Goal: Task Accomplishment & Management: Use online tool/utility

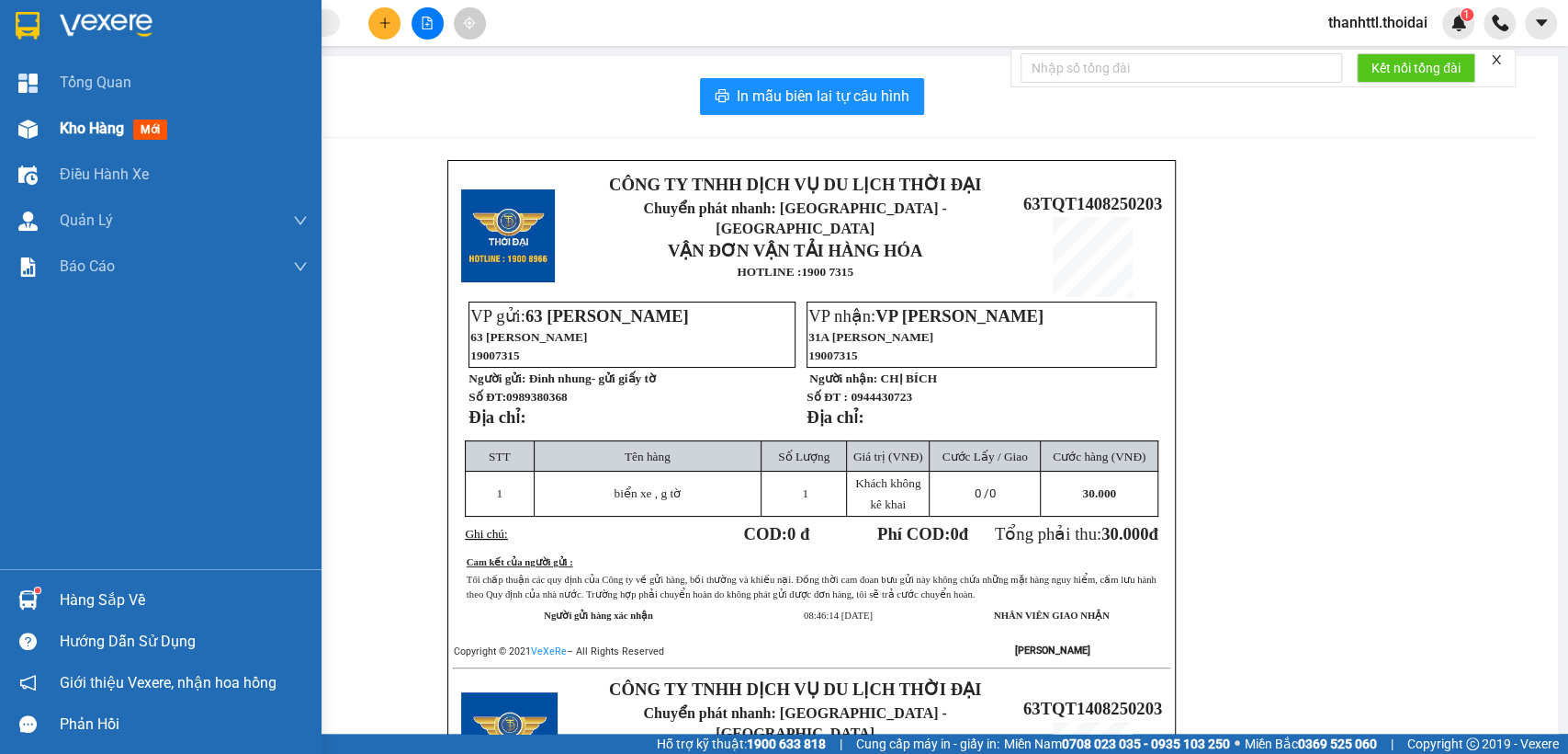
click at [82, 121] on span "Kho hàng" at bounding box center [92, 128] width 64 height 18
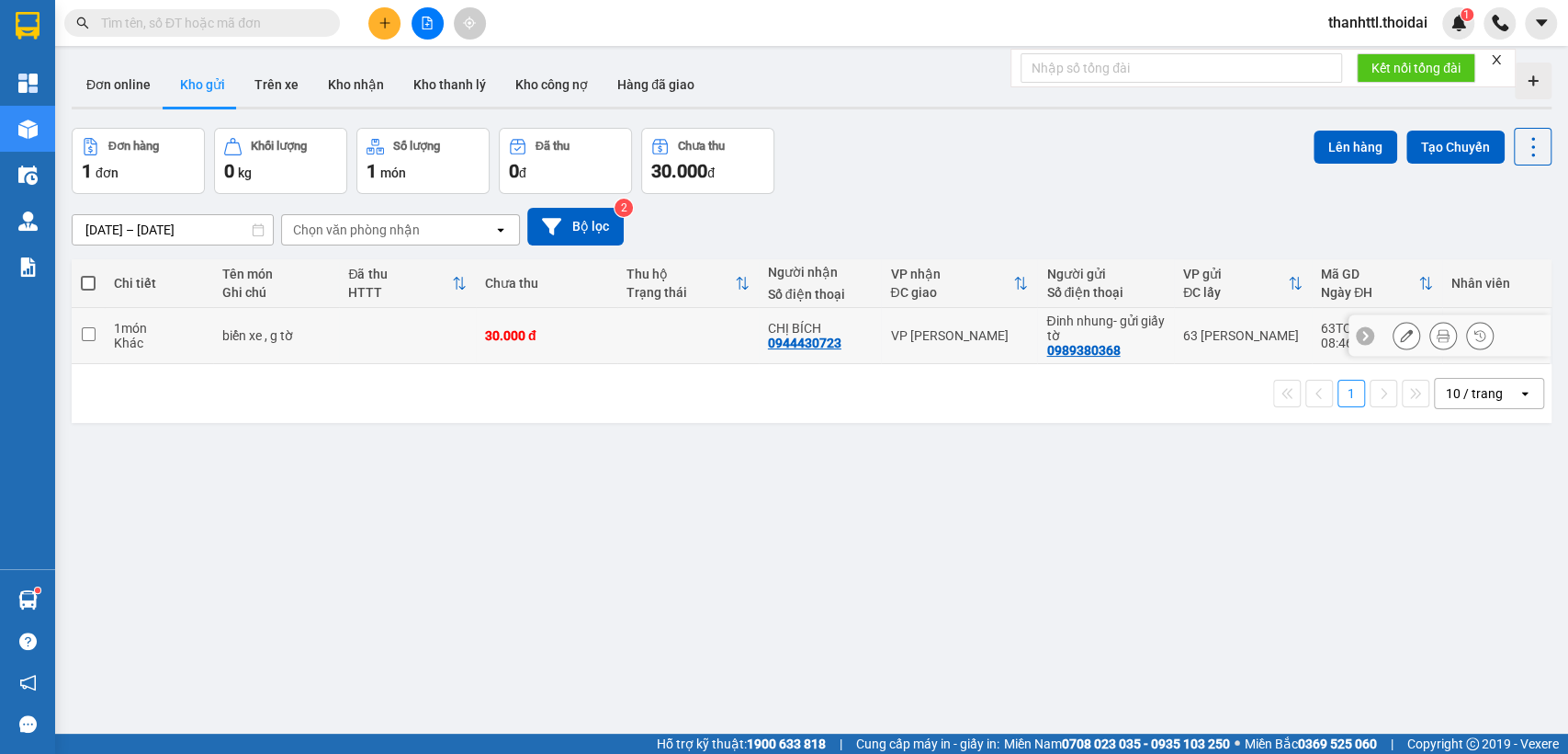
click at [92, 338] on input "checkbox" at bounding box center [89, 334] width 14 height 14
checkbox input "true"
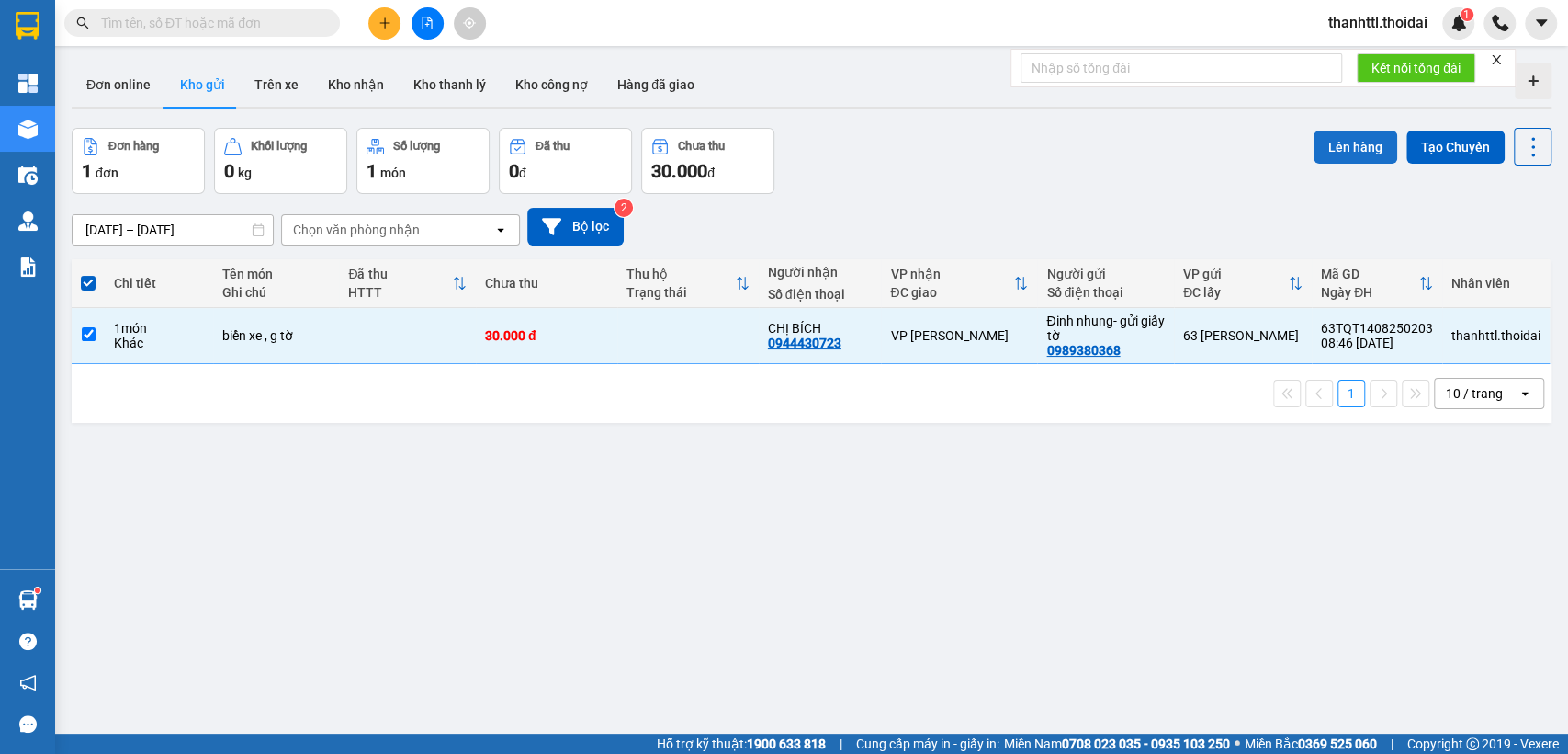
click at [1335, 142] on button "Lên hàng" at bounding box center [1356, 147] width 84 height 33
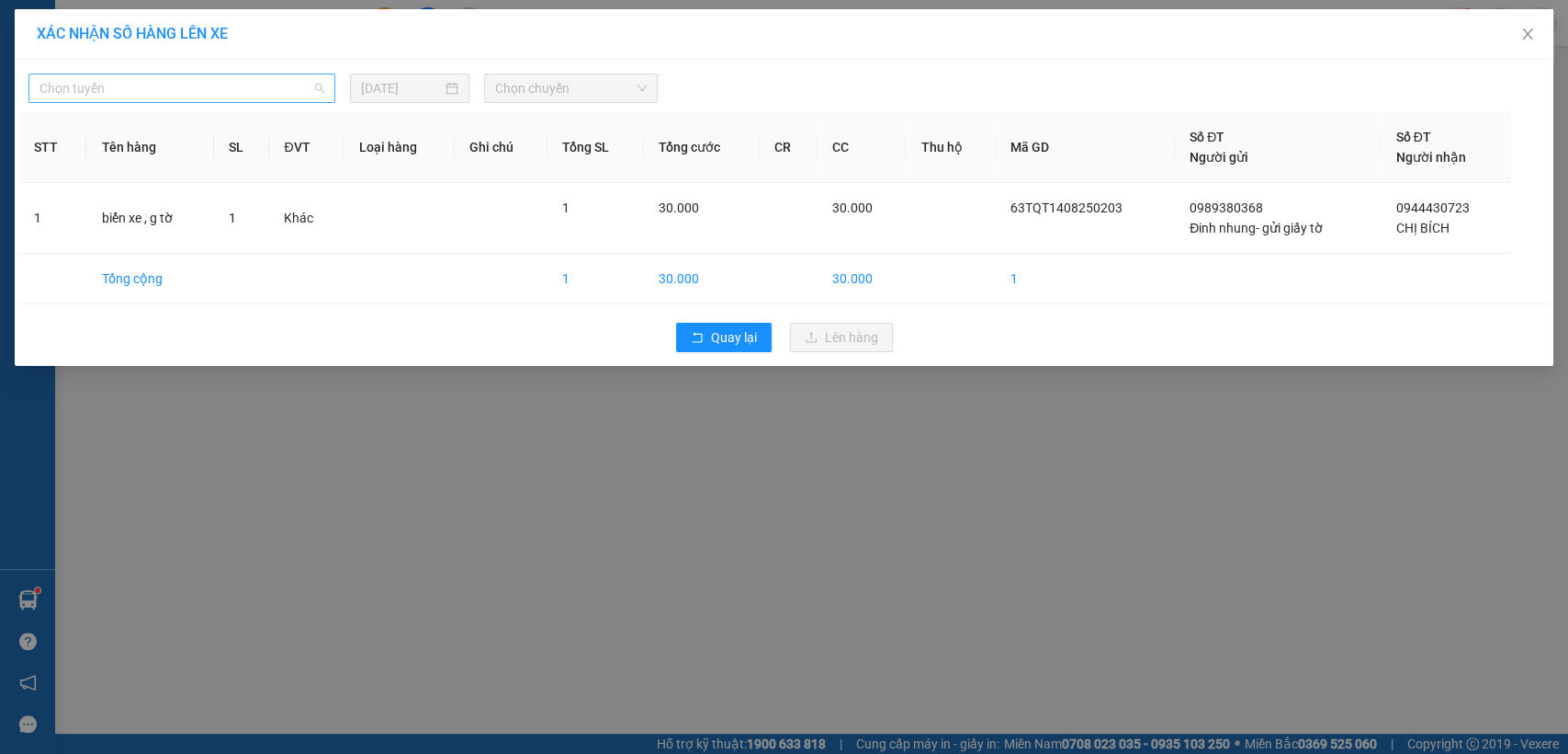
click at [333, 91] on div "Chọn tuyến" at bounding box center [181, 88] width 307 height 29
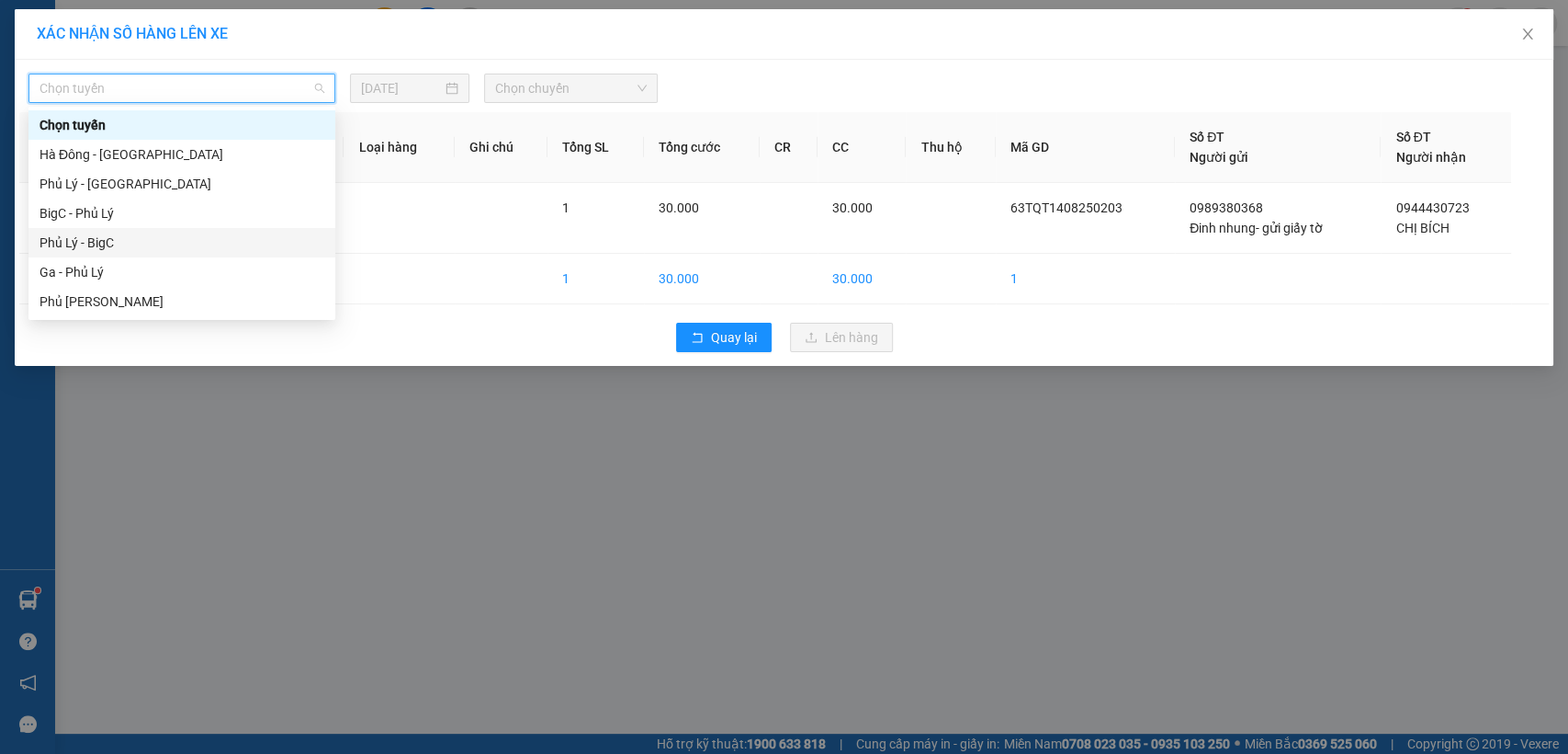
click at [107, 250] on div "Phủ Lý - BigC" at bounding box center [181, 243] width 285 height 21
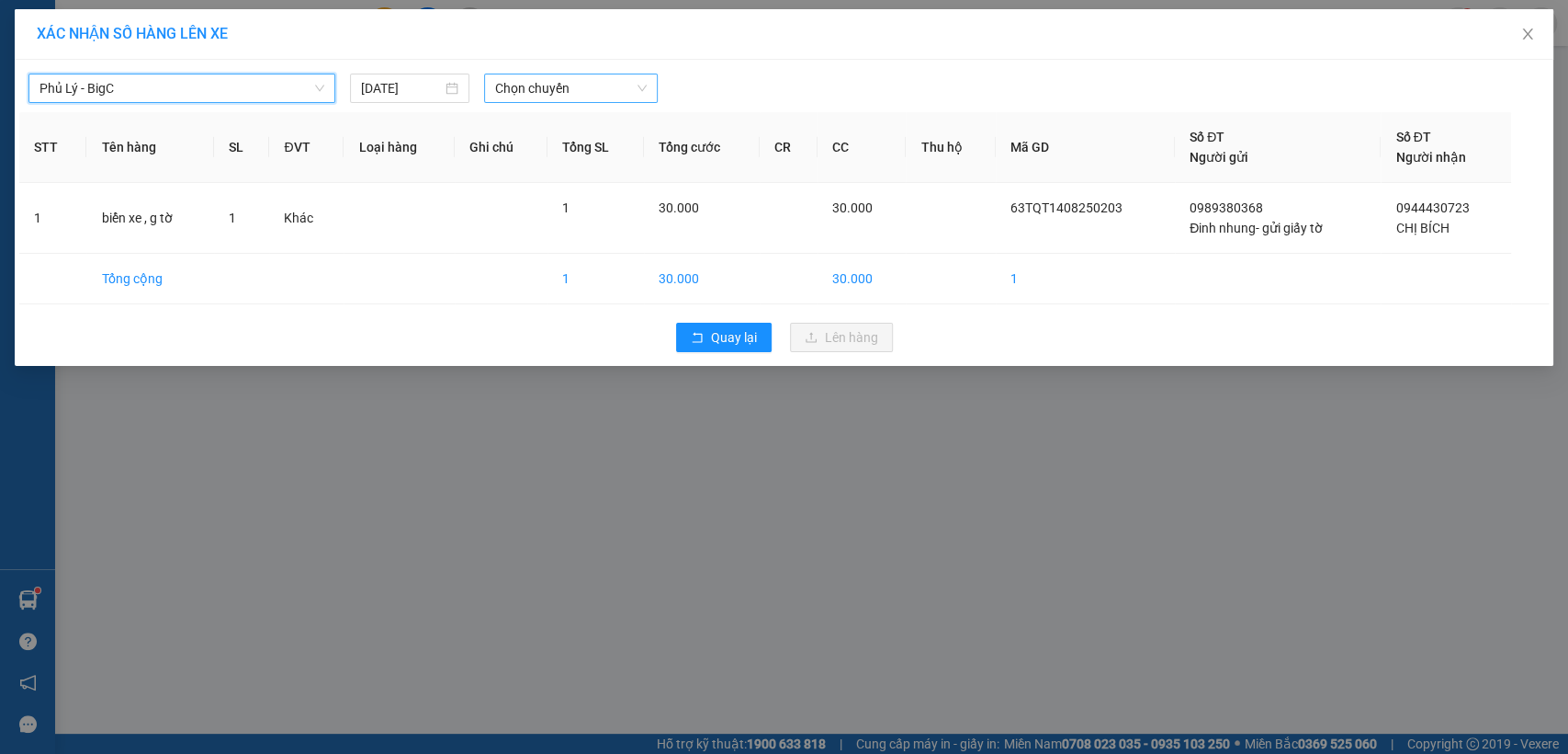
click at [643, 92] on span "Chọn chuyến" at bounding box center [570, 89] width 150 height 28
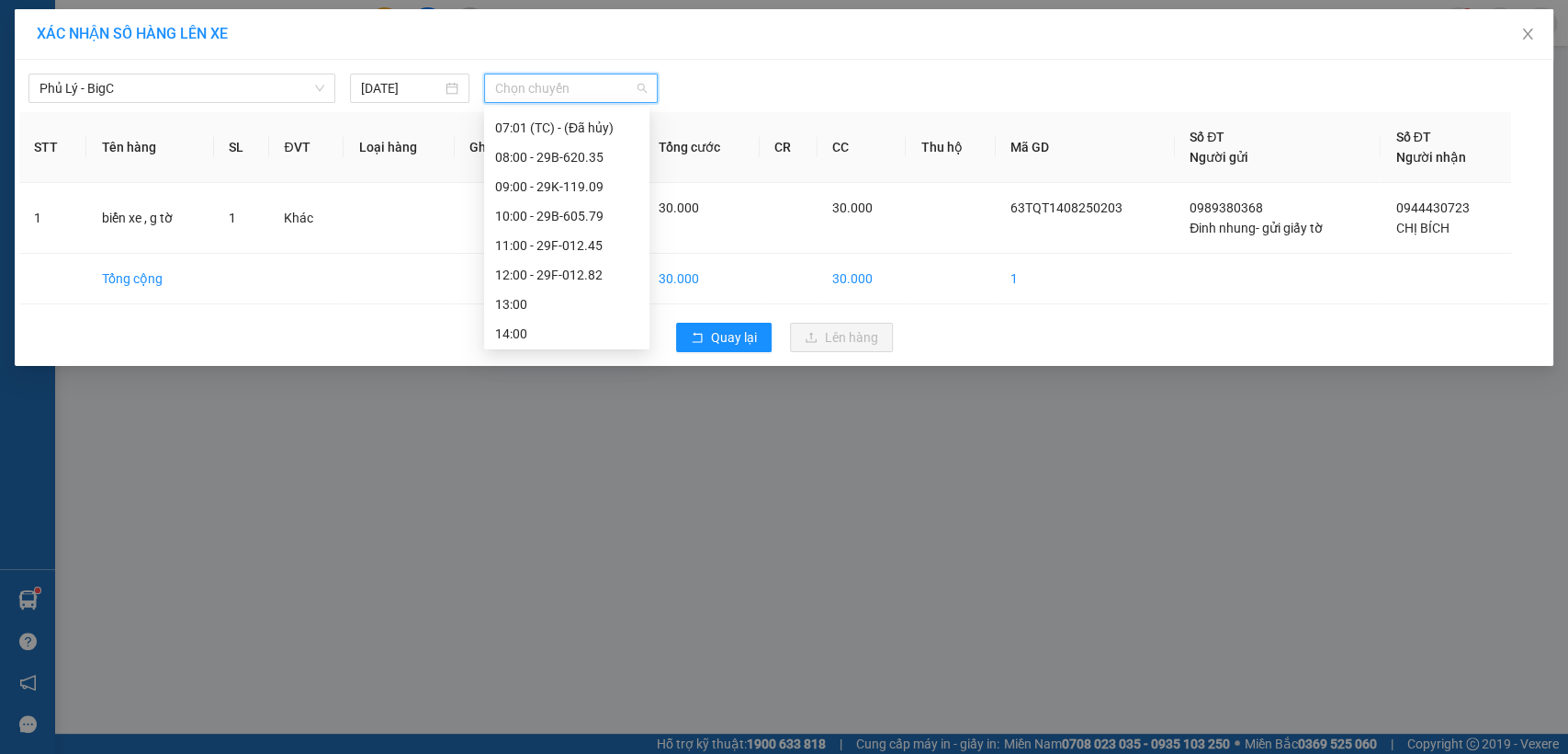
scroll to position [183, 0]
click at [572, 235] on div "10:00 - 29B-605.79" at bounding box center [566, 236] width 143 height 21
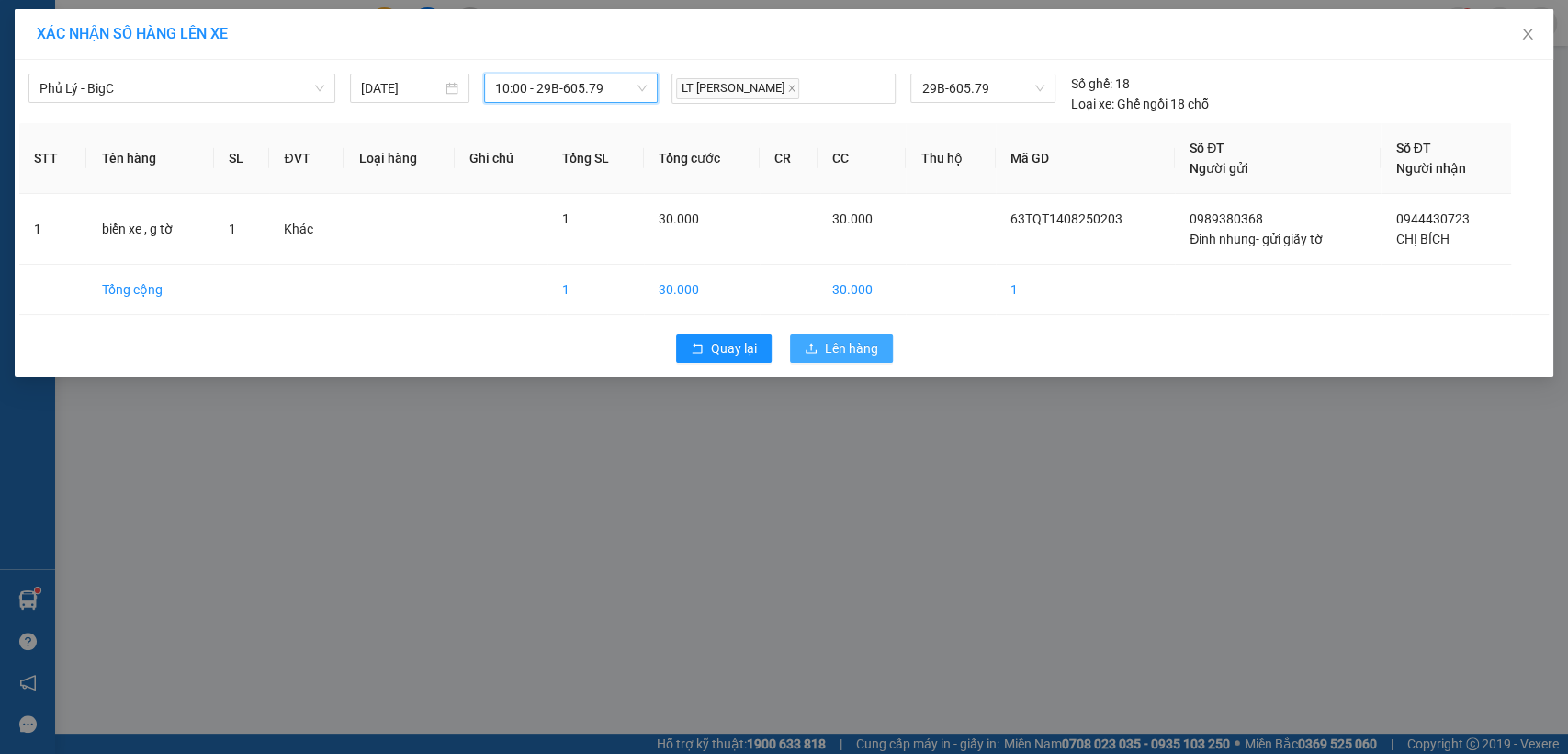
click at [828, 351] on span "Lên hàng" at bounding box center [851, 349] width 53 height 21
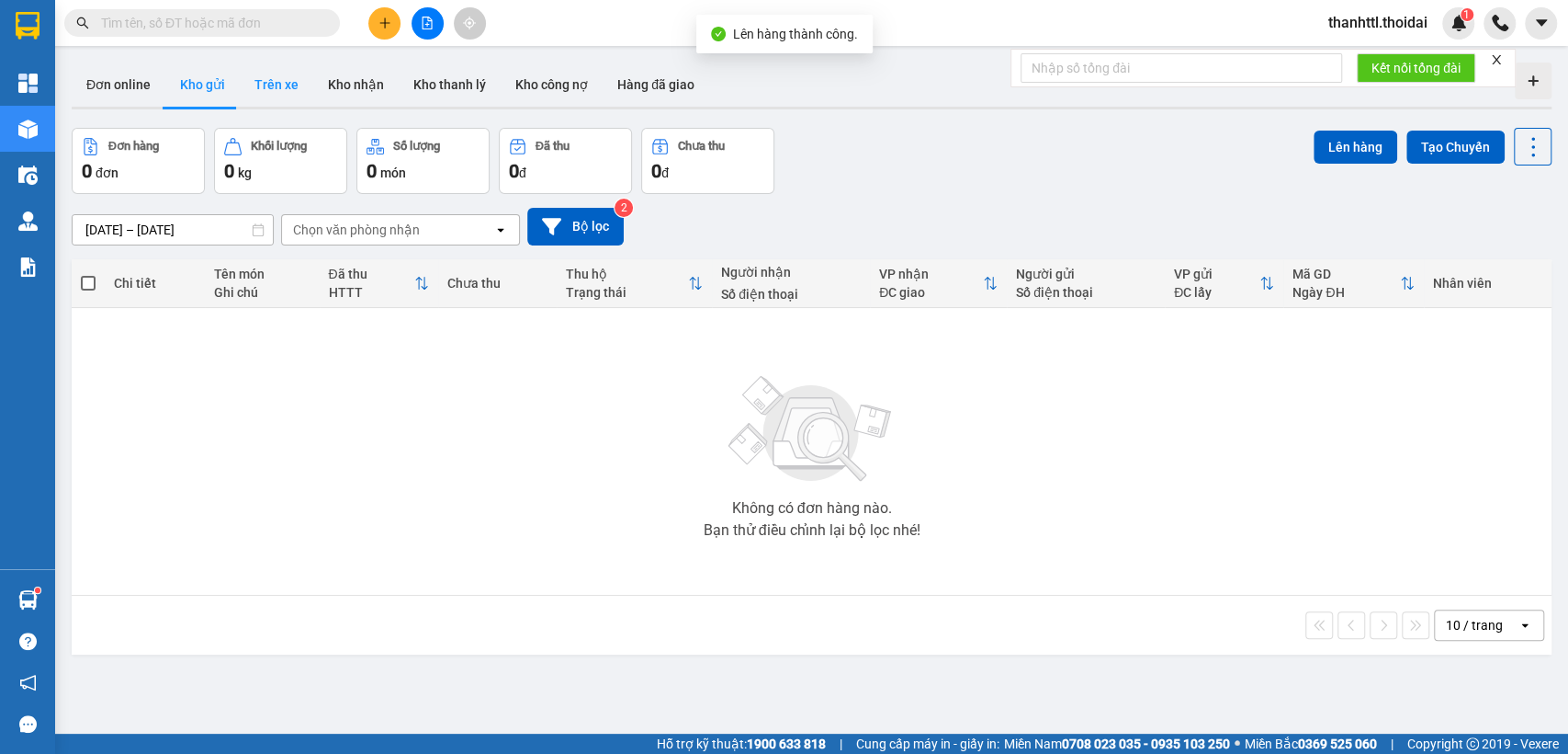
click at [285, 81] on button "Trên xe" at bounding box center [276, 84] width 74 height 44
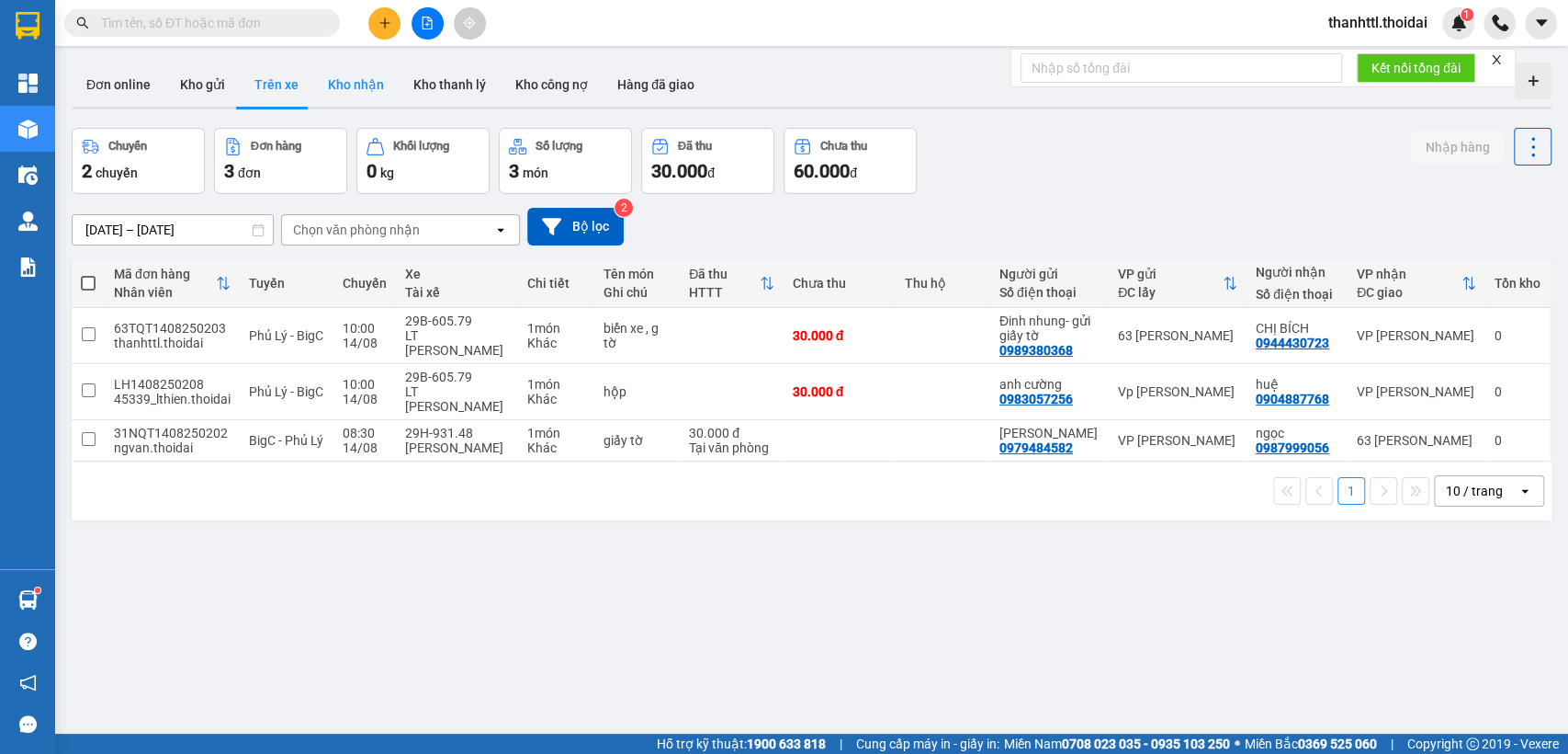
click at [360, 88] on button "Kho nhận" at bounding box center [355, 84] width 85 height 44
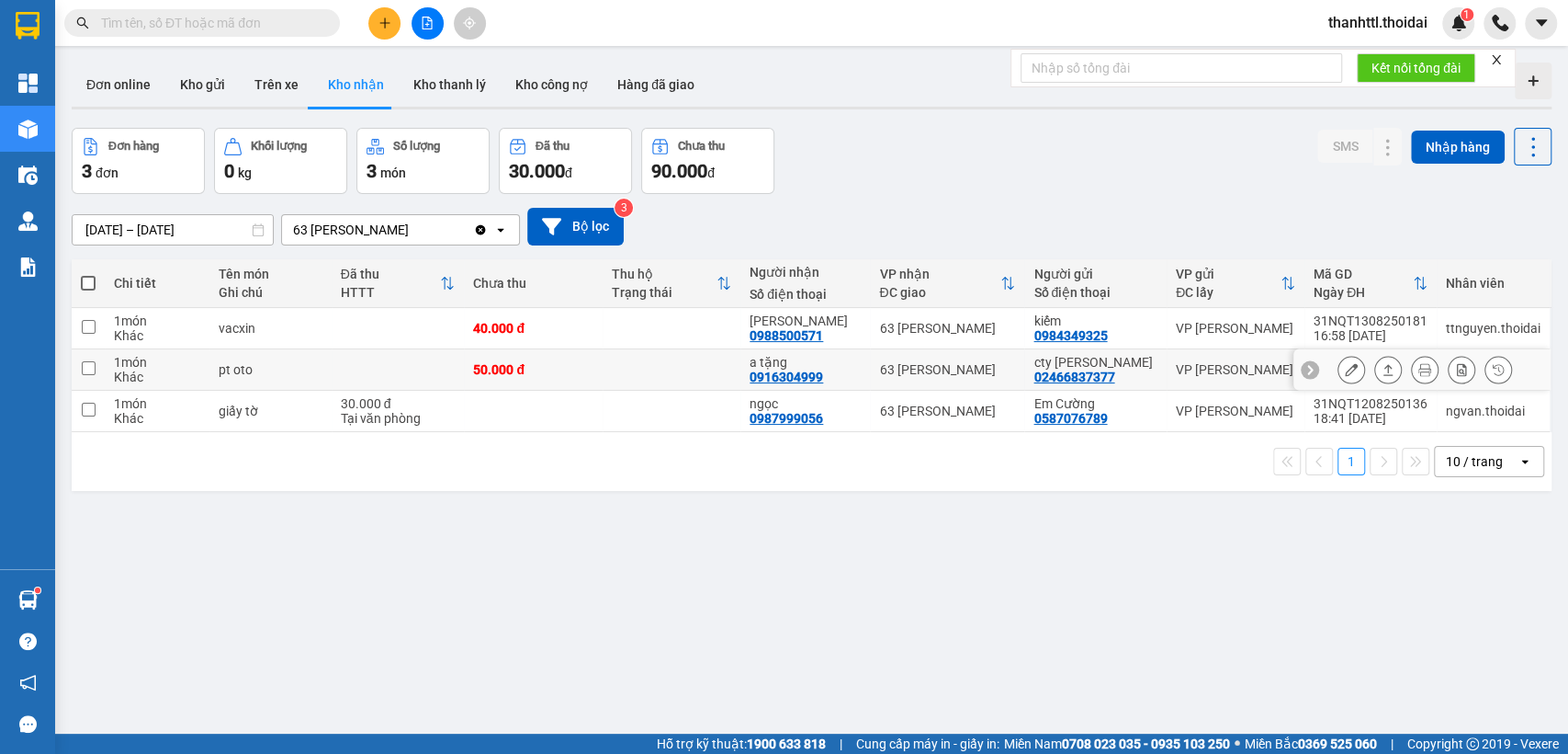
click at [1345, 369] on icon at bounding box center [1351, 370] width 13 height 13
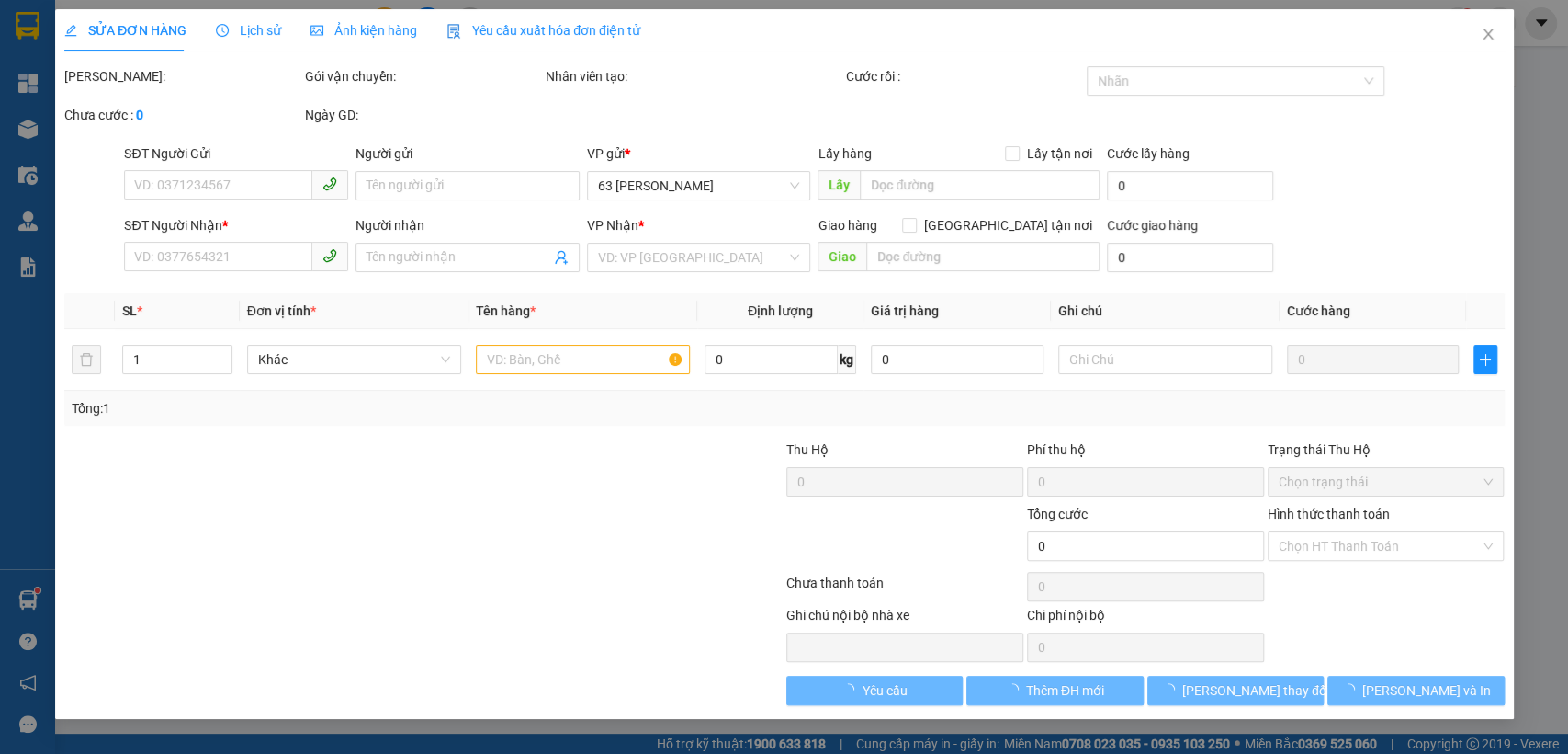
type input "02466837377"
type input "cty [PERSON_NAME]"
type input "0916304999"
type input "a tặng"
type input "50.000"
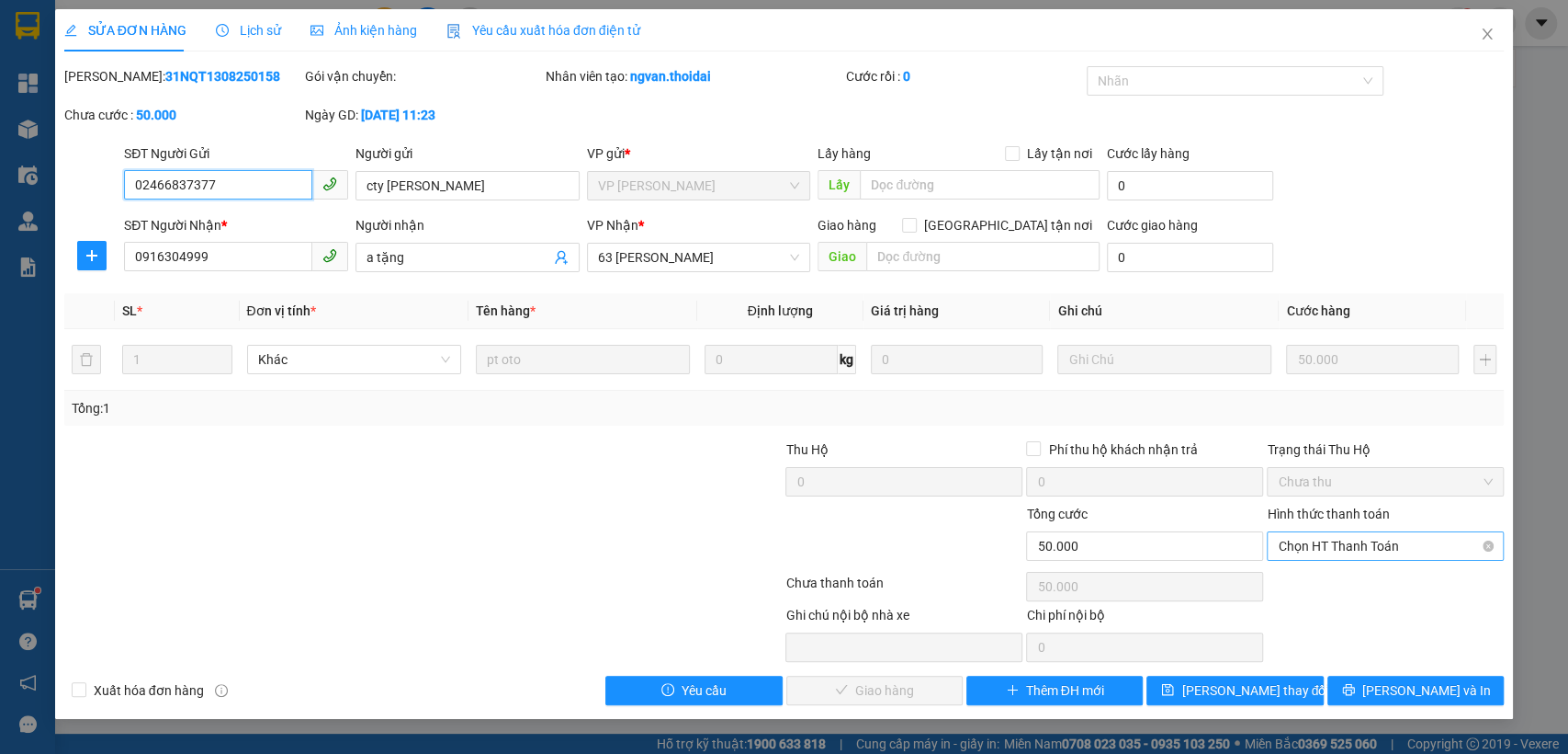
click at [1302, 544] on span "Chọn HT Thanh Toán" at bounding box center [1385, 546] width 215 height 28
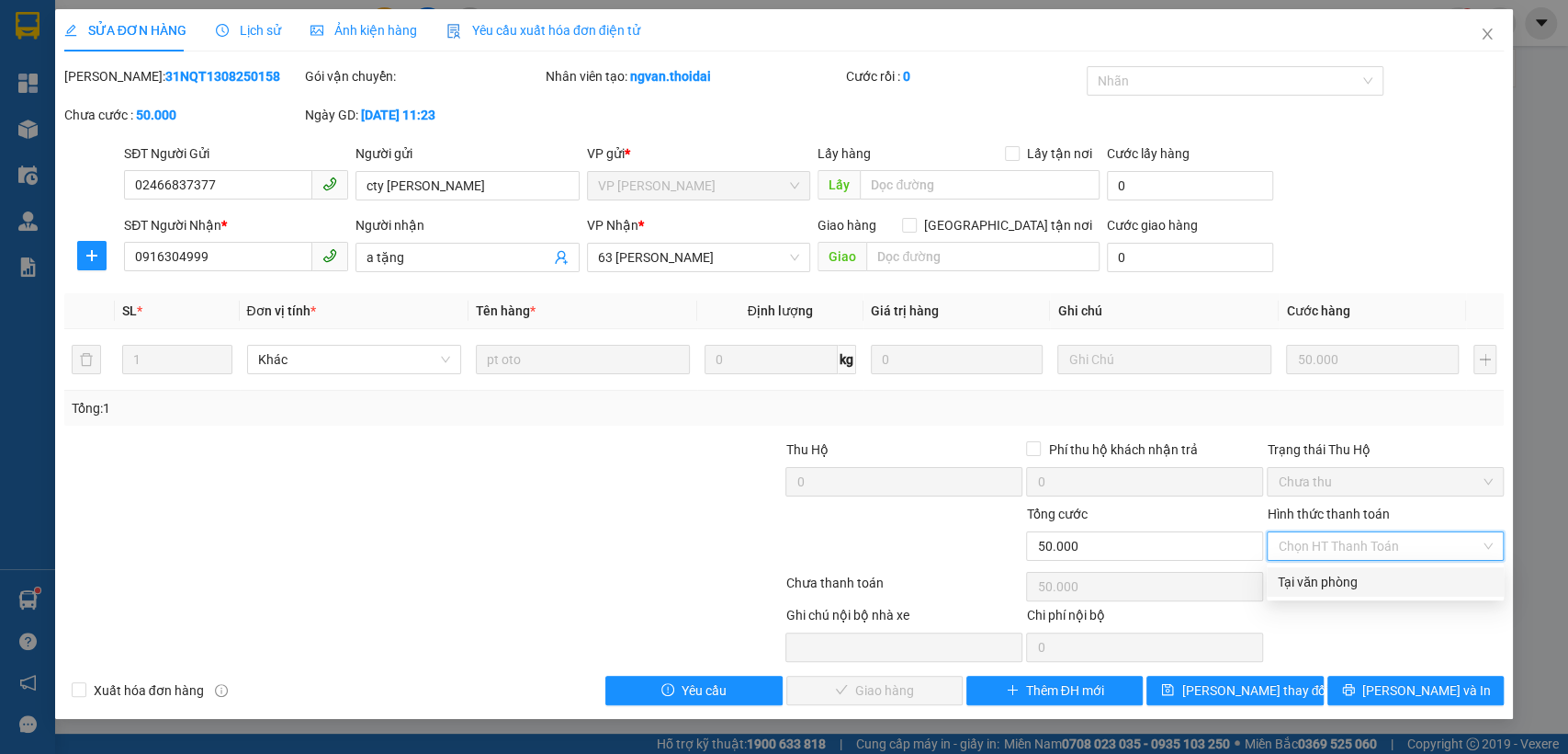
drag, startPoint x: 1299, startPoint y: 581, endPoint x: 1114, endPoint y: 639, distance: 193.9
click at [1296, 581] on div "Tại văn phòng" at bounding box center [1385, 582] width 215 height 21
type input "0"
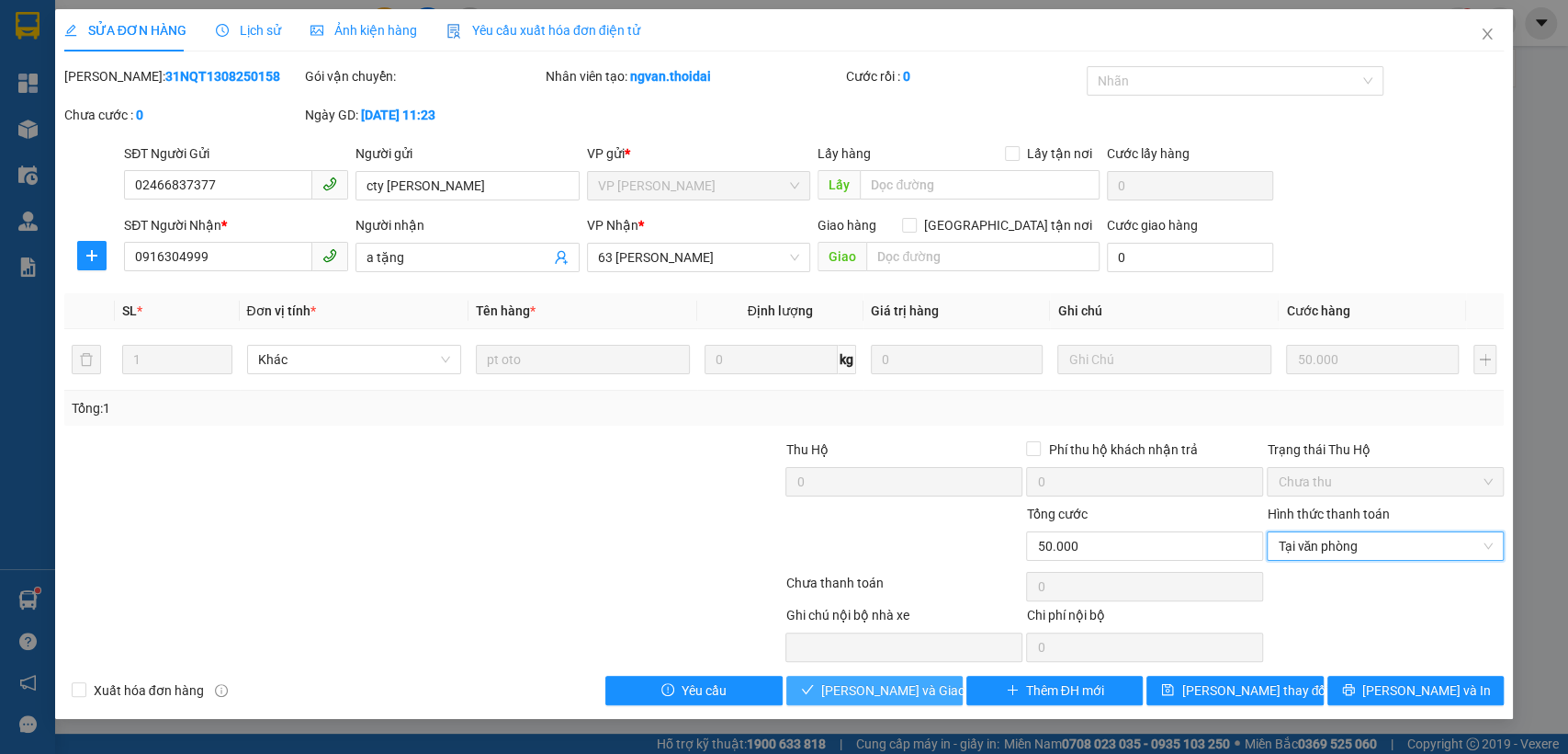
click at [875, 688] on span "[PERSON_NAME] và Giao hàng" at bounding box center [909, 690] width 177 height 21
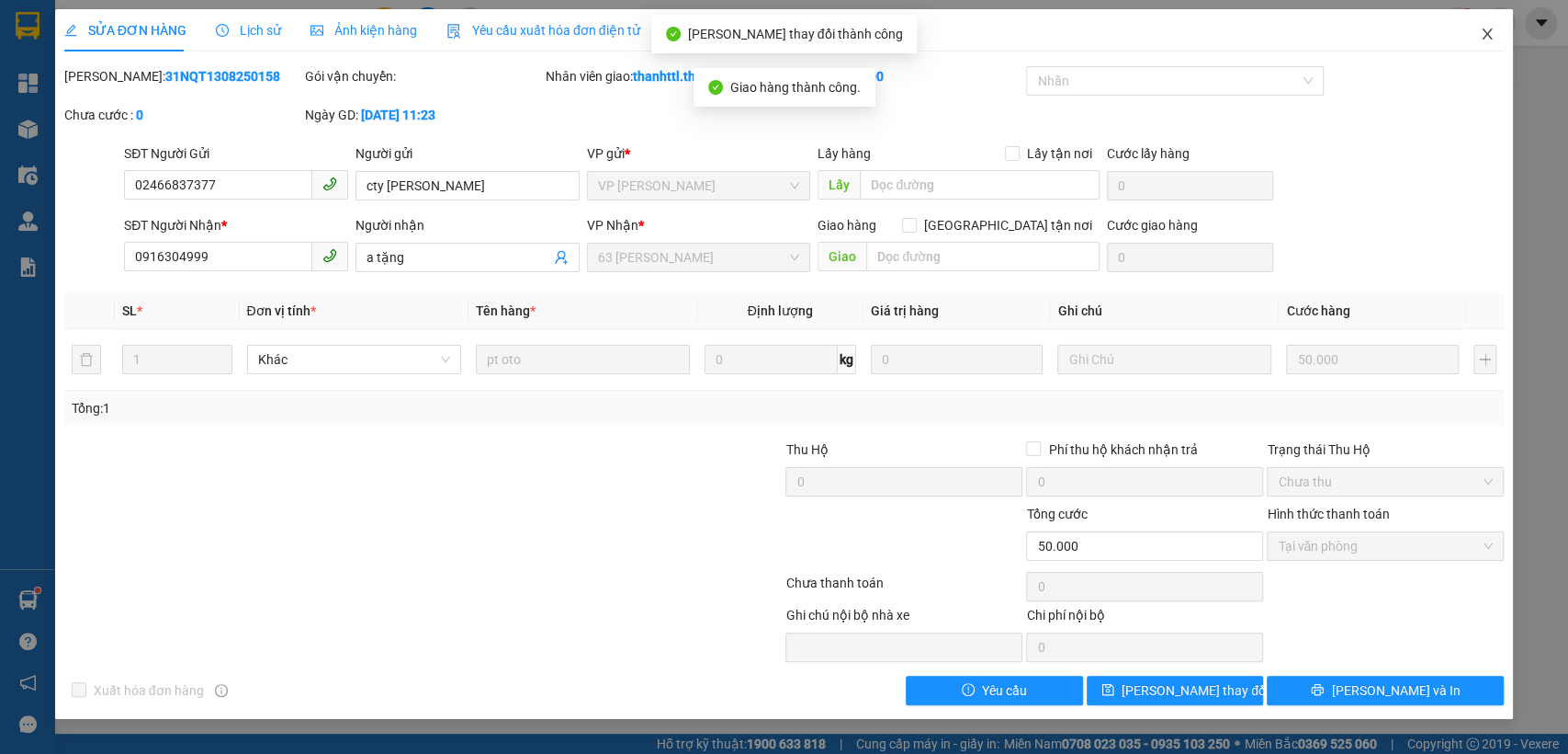
click at [1490, 31] on icon "close" at bounding box center [1488, 35] width 15 height 15
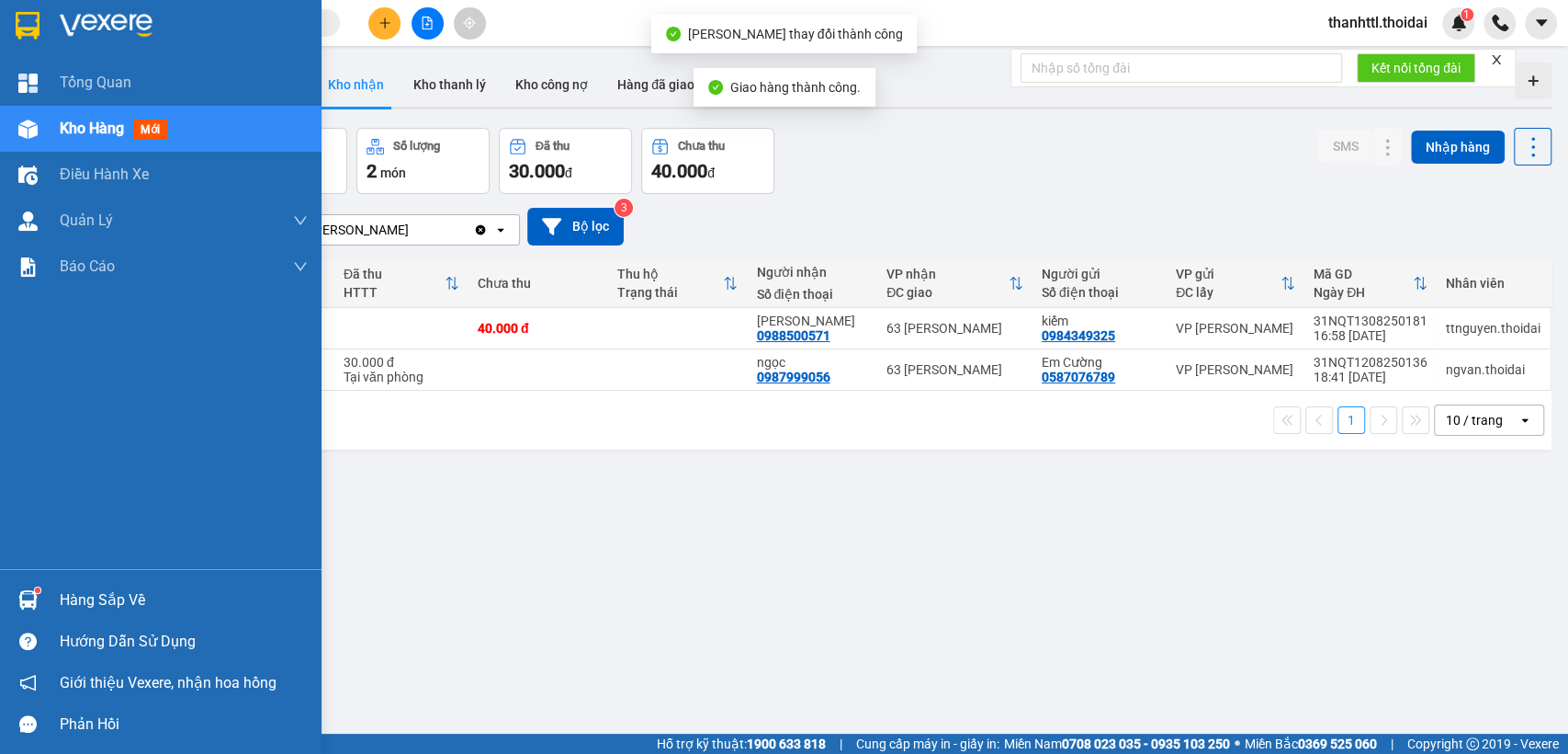
click at [54, 596] on div "Hàng sắp về" at bounding box center [161, 600] width 321 height 41
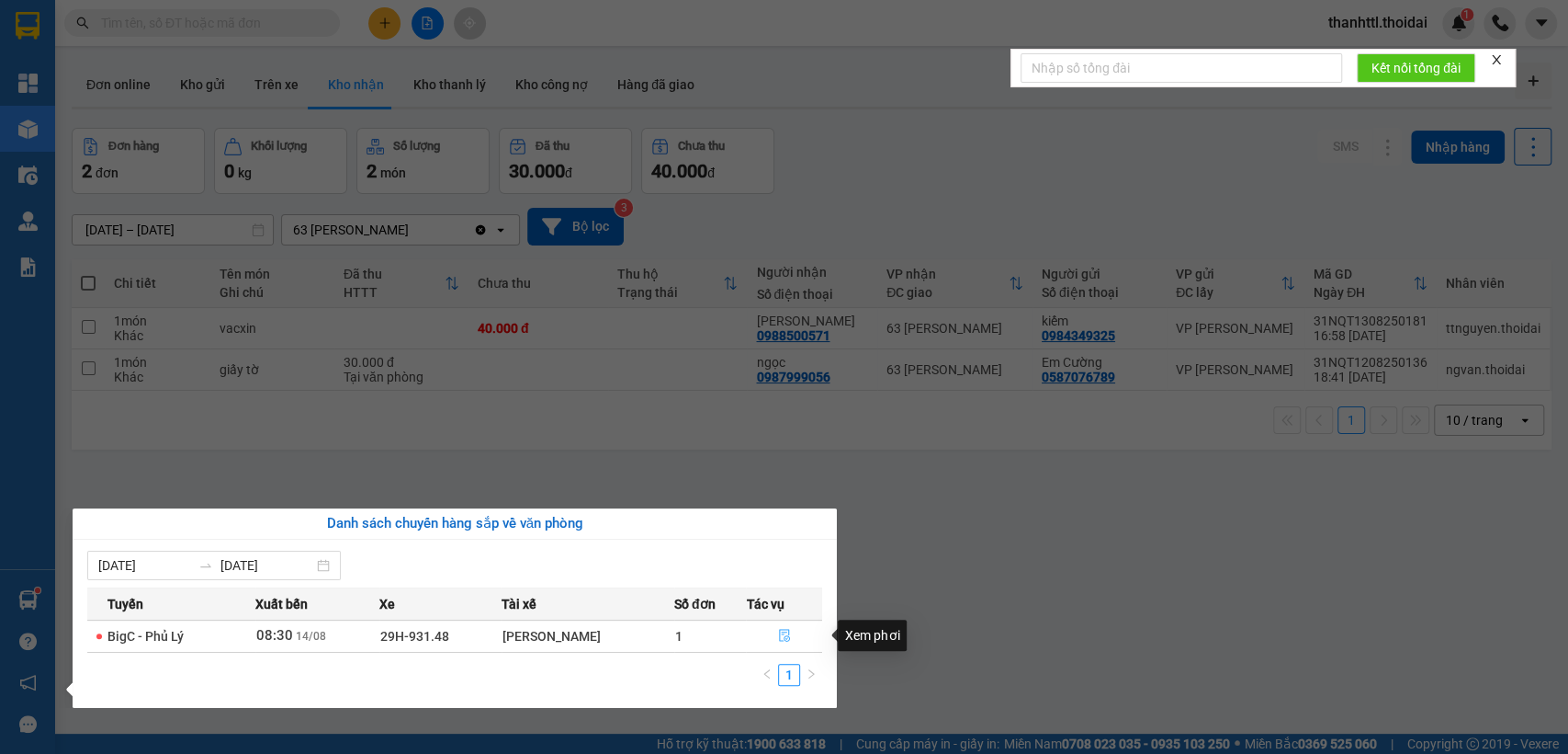
click at [789, 634] on icon "file-done" at bounding box center [784, 635] width 13 height 13
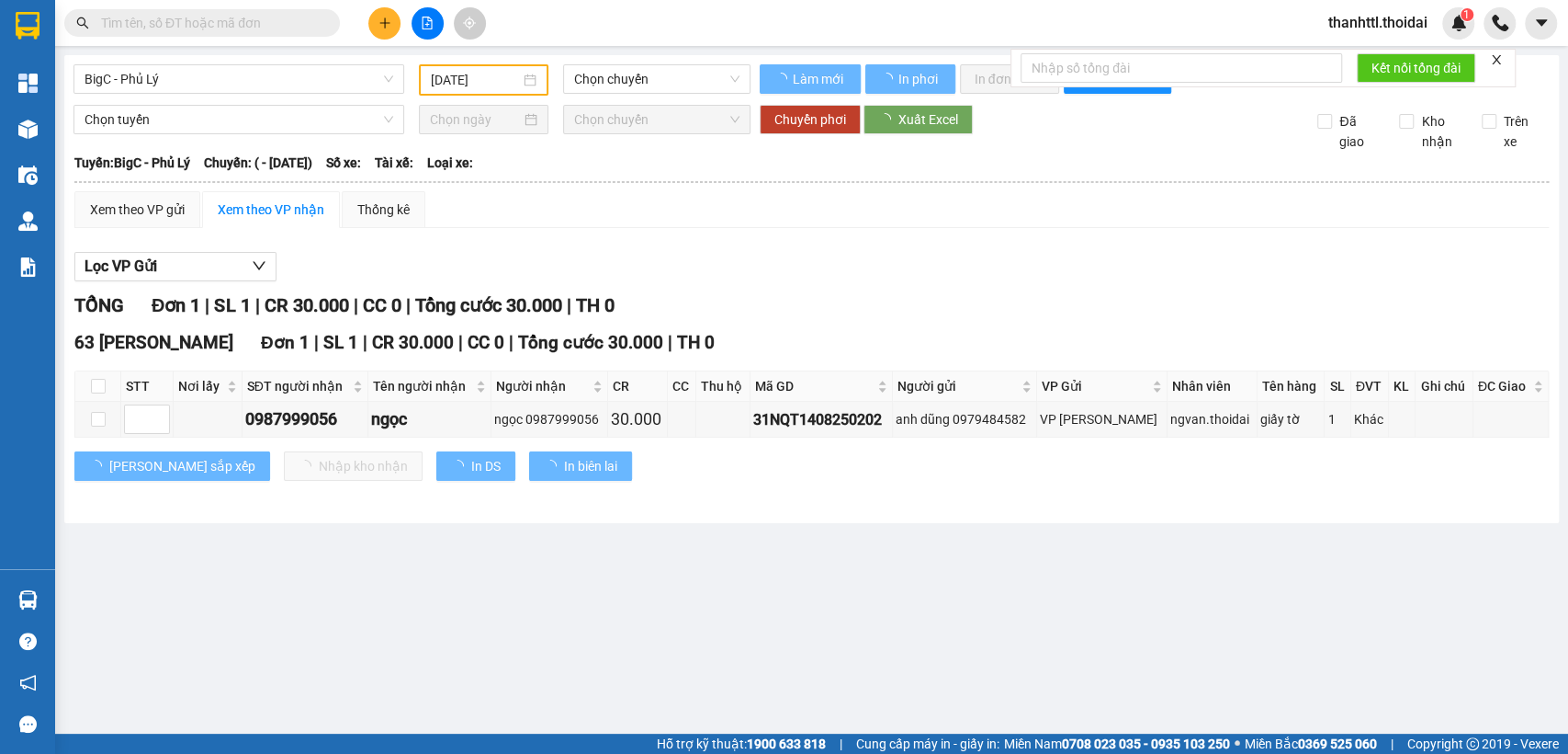
type input "[DATE]"
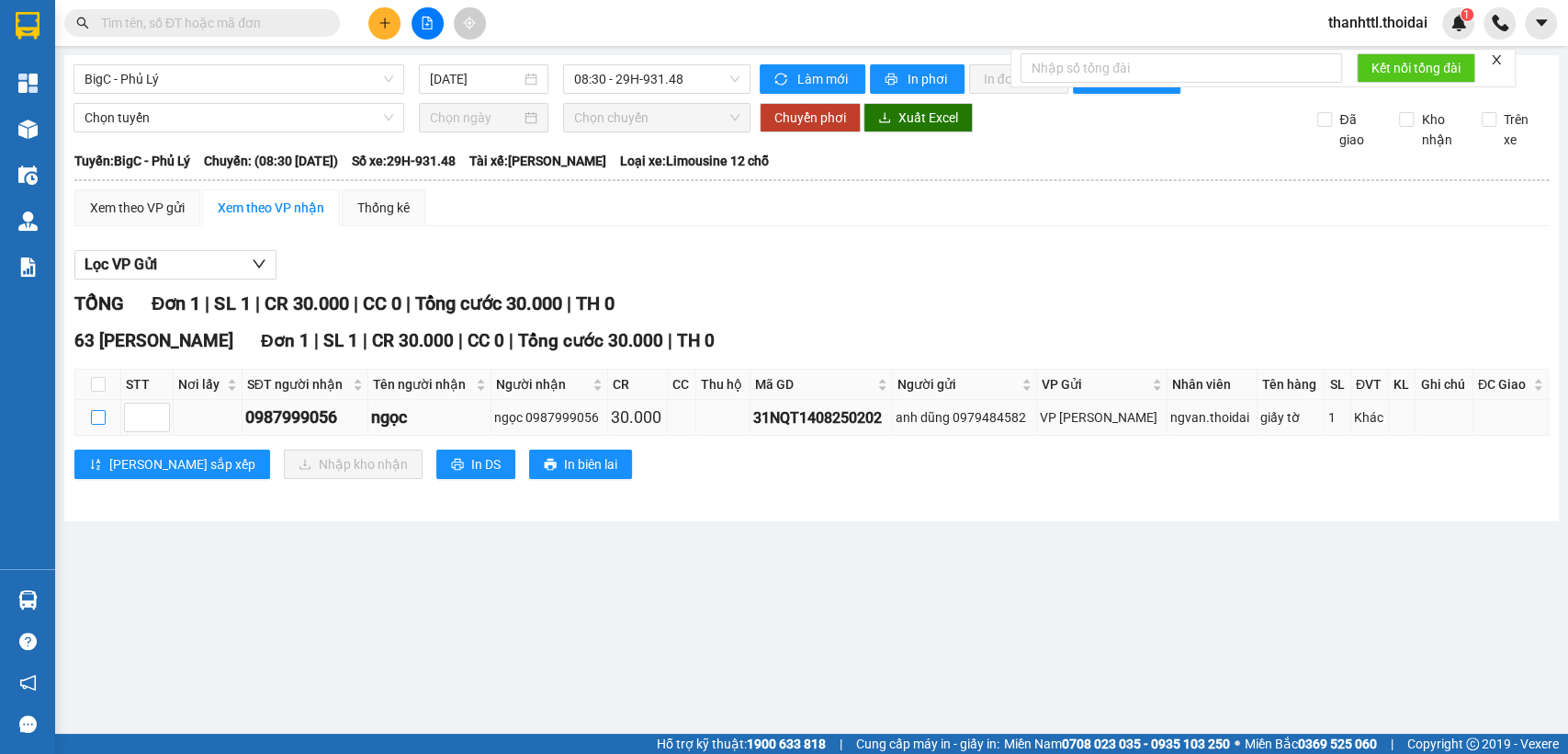
click at [98, 424] on input "checkbox" at bounding box center [98, 418] width 15 height 15
checkbox input "true"
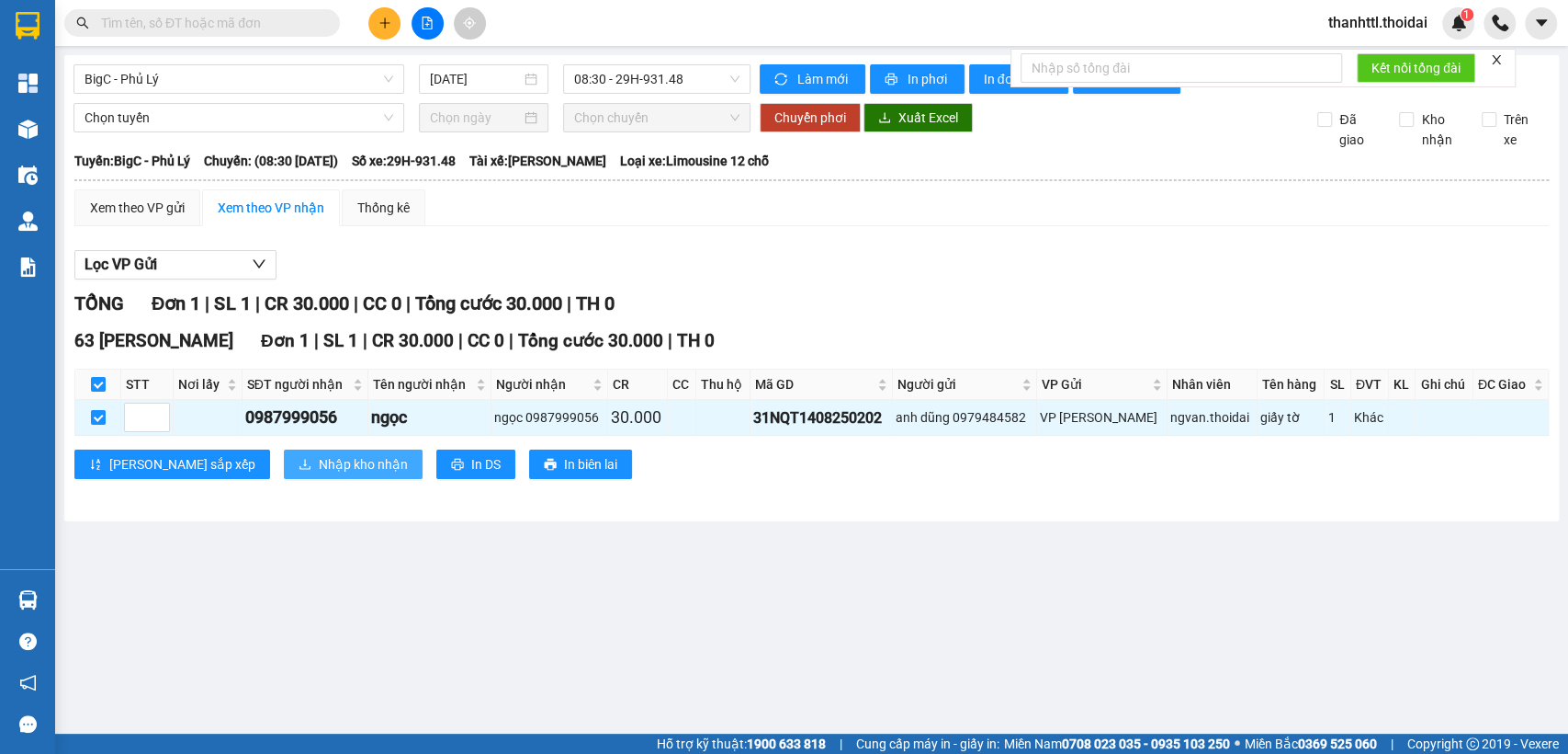
click at [318, 475] on span "Nhập kho nhận" at bounding box center [362, 464] width 89 height 21
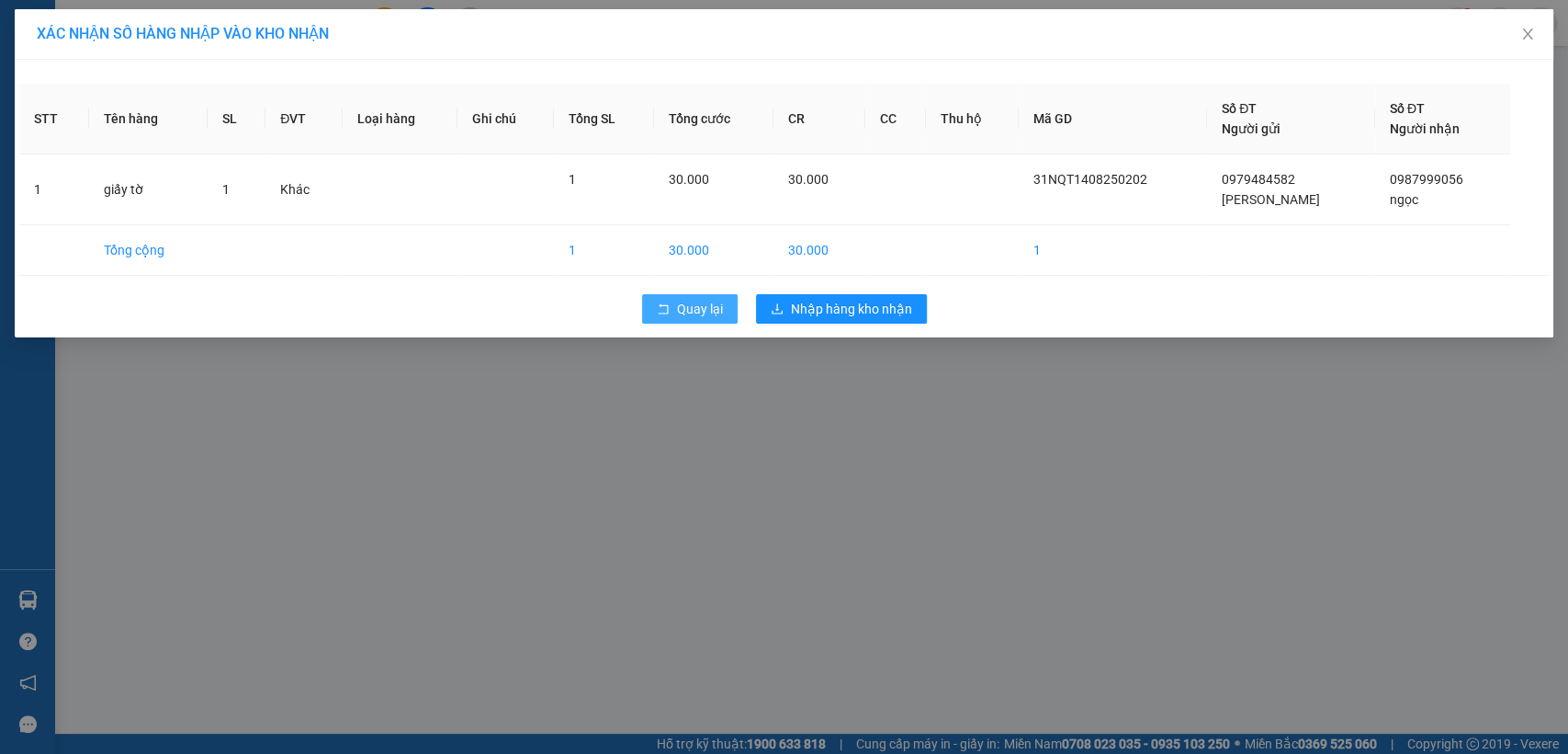
click at [685, 318] on button "Quay lại" at bounding box center [690, 308] width 95 height 29
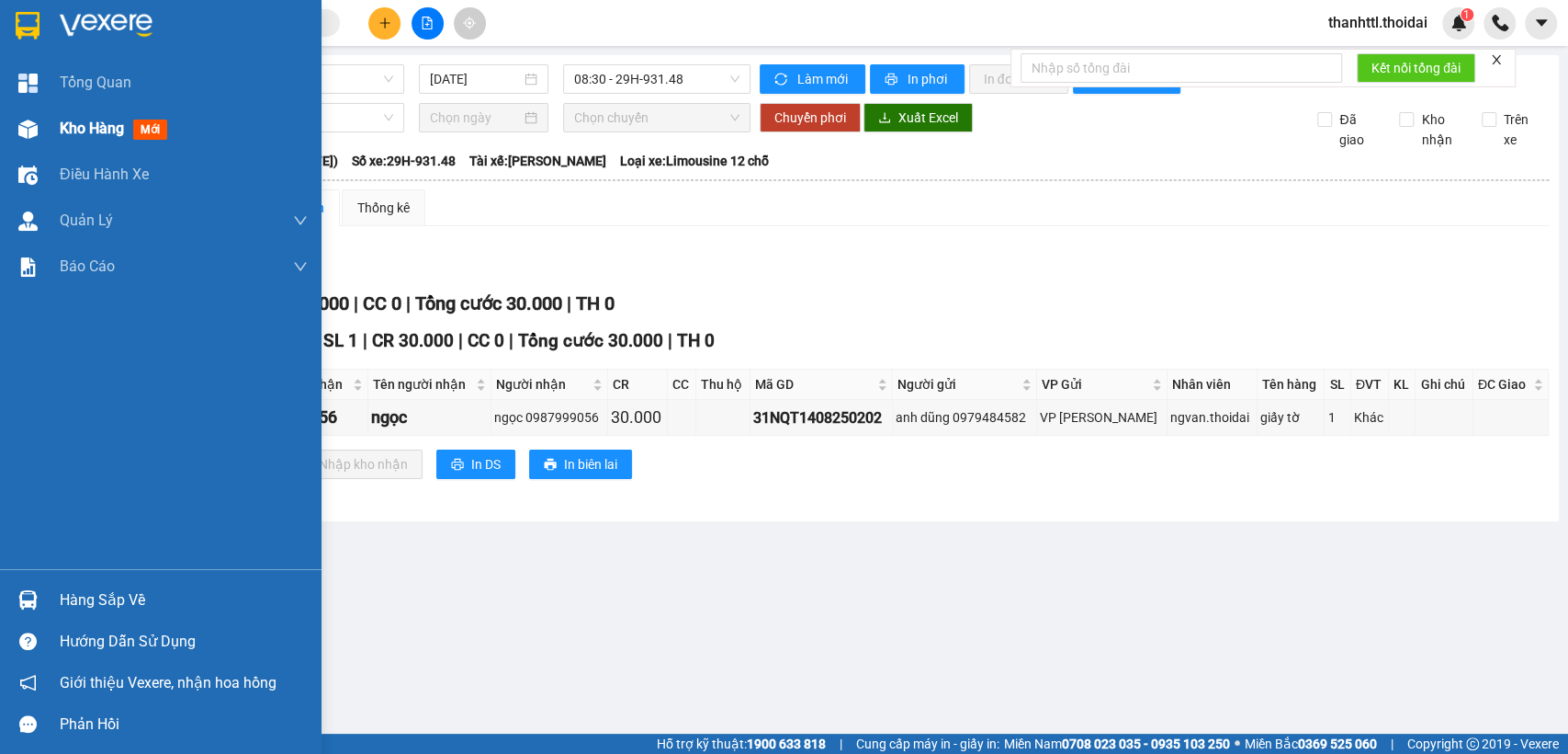
click at [106, 135] on span "Kho hàng" at bounding box center [92, 128] width 64 height 18
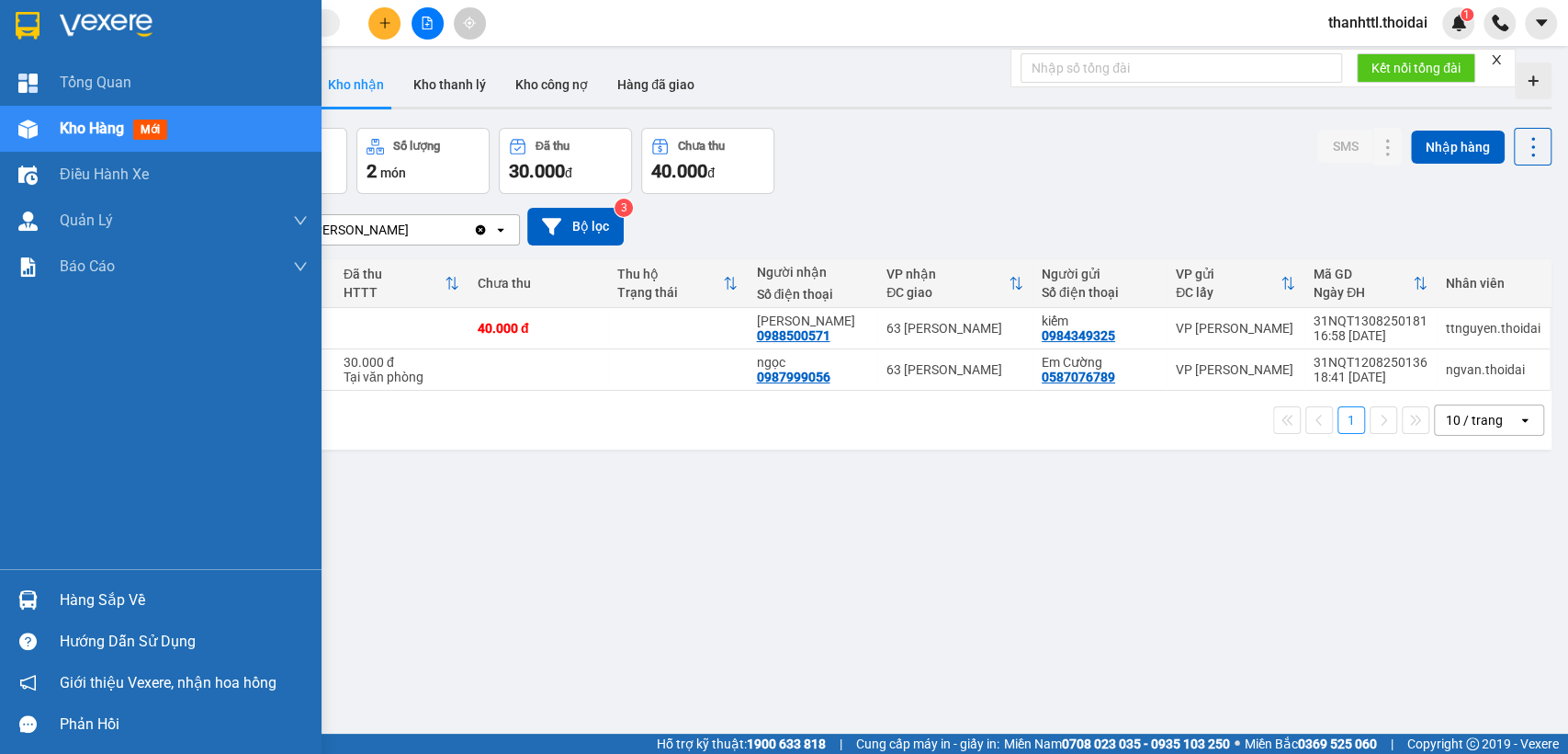
click at [106, 608] on div "Hàng sắp về" at bounding box center [184, 601] width 248 height 28
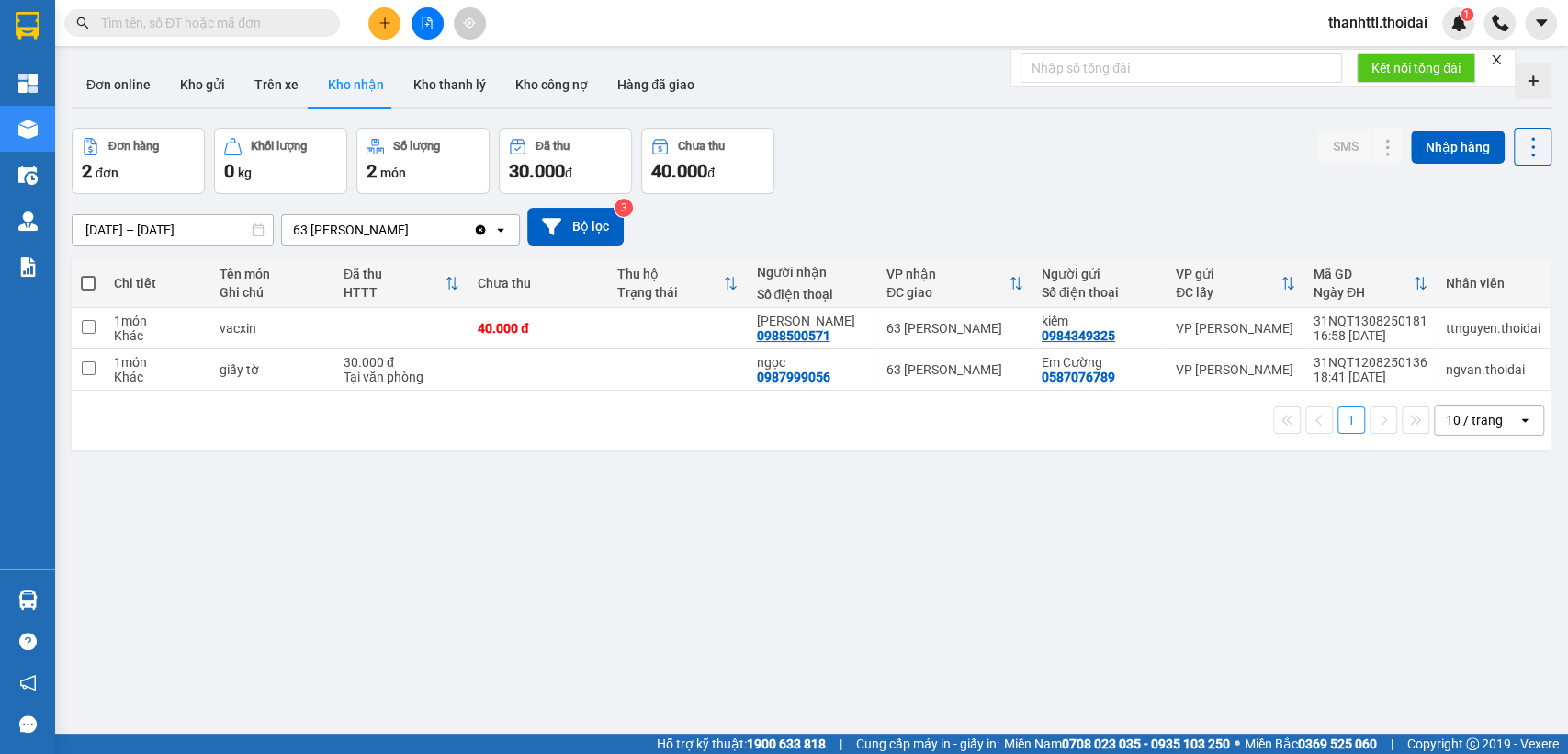
click at [1205, 585] on section "Kết quả tìm kiếm ( 43 ) Bộ lọc Mã ĐH Trạng thái Món hàng Thu hộ Tổng cước Chưa …" at bounding box center [784, 377] width 1568 height 754
click at [361, 83] on button "Kho nhận" at bounding box center [355, 84] width 85 height 44
click at [654, 83] on button "Hàng đã giao" at bounding box center [656, 84] width 106 height 44
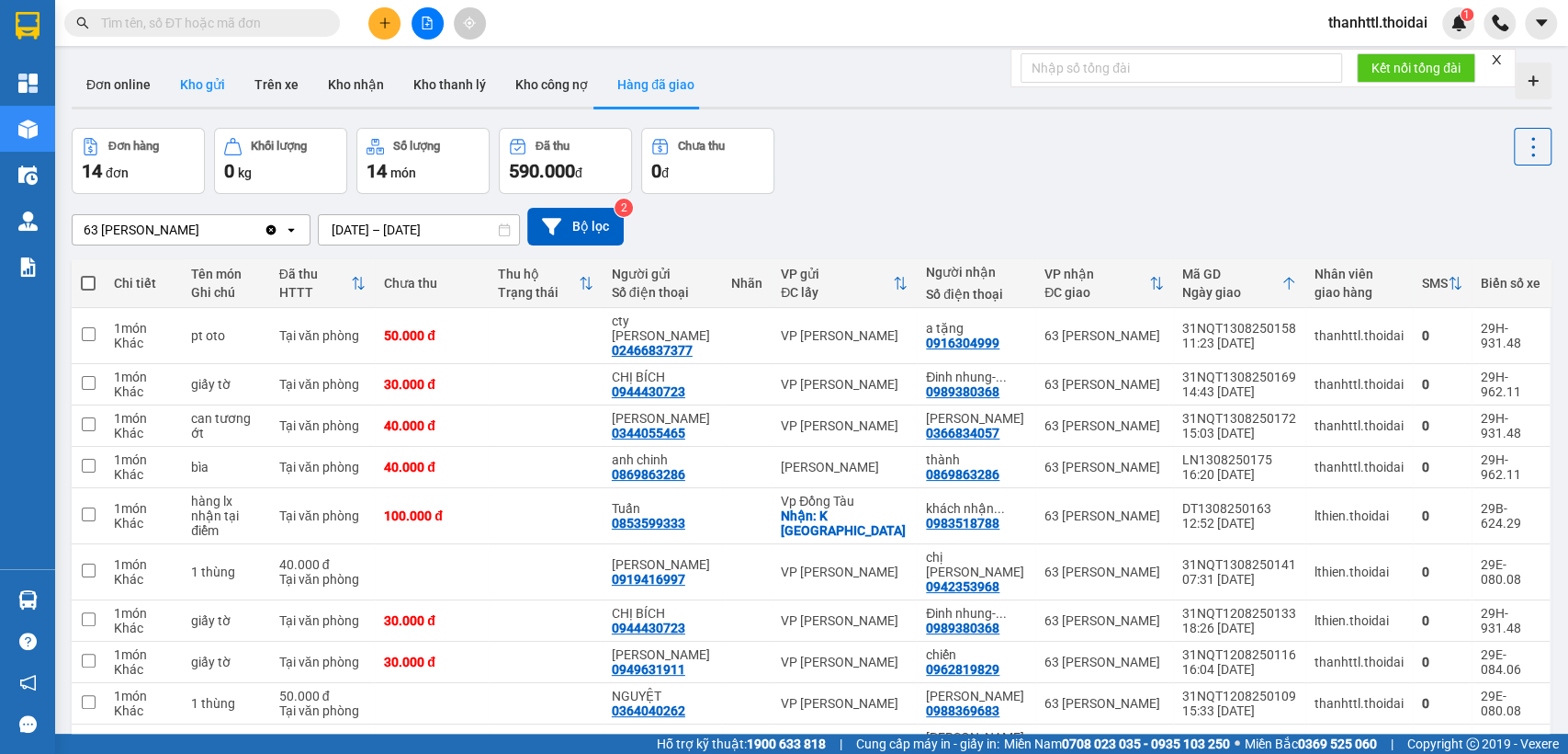
click at [202, 90] on button "Kho gửi" at bounding box center [203, 84] width 75 height 44
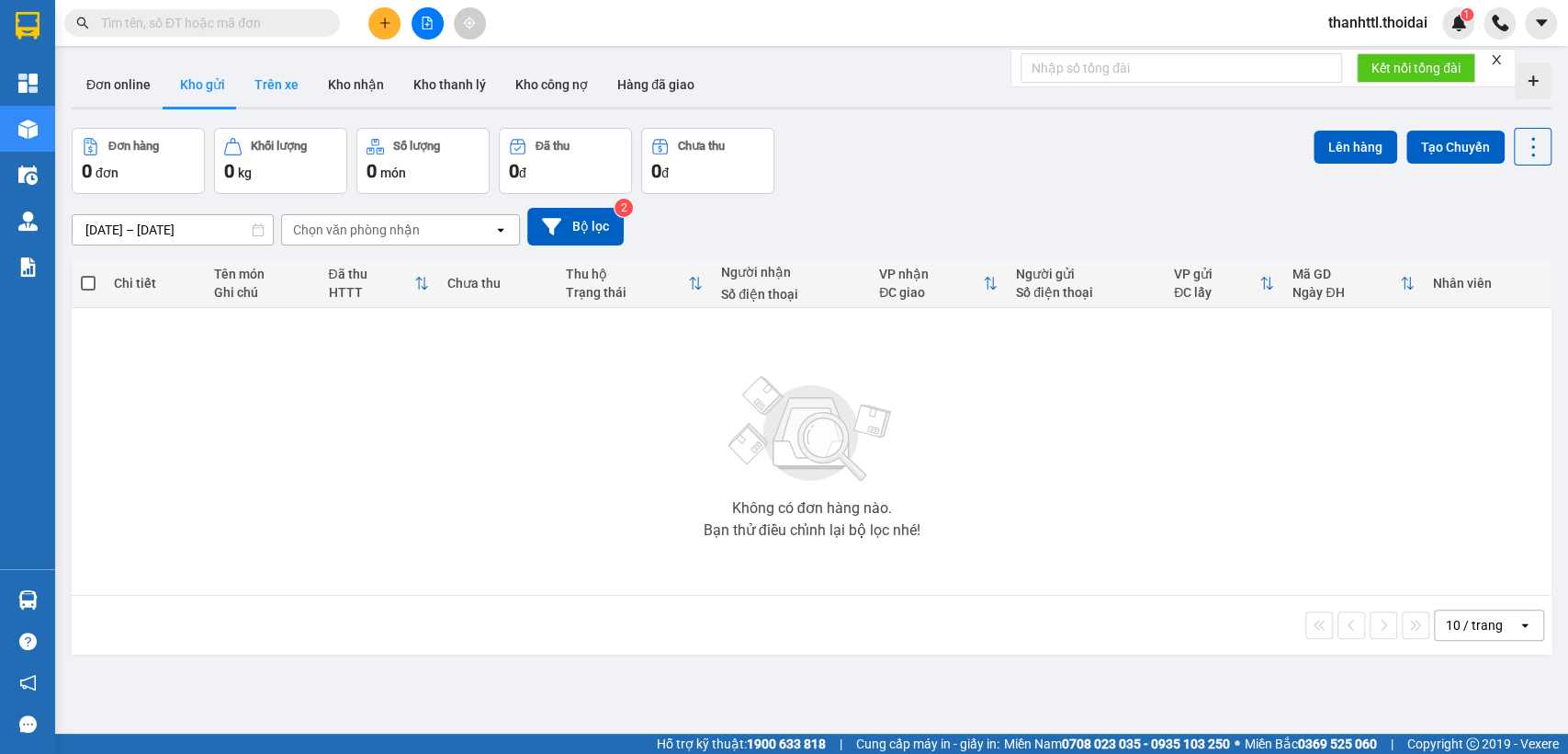
click at [269, 90] on button "Trên xe" at bounding box center [276, 84] width 74 height 44
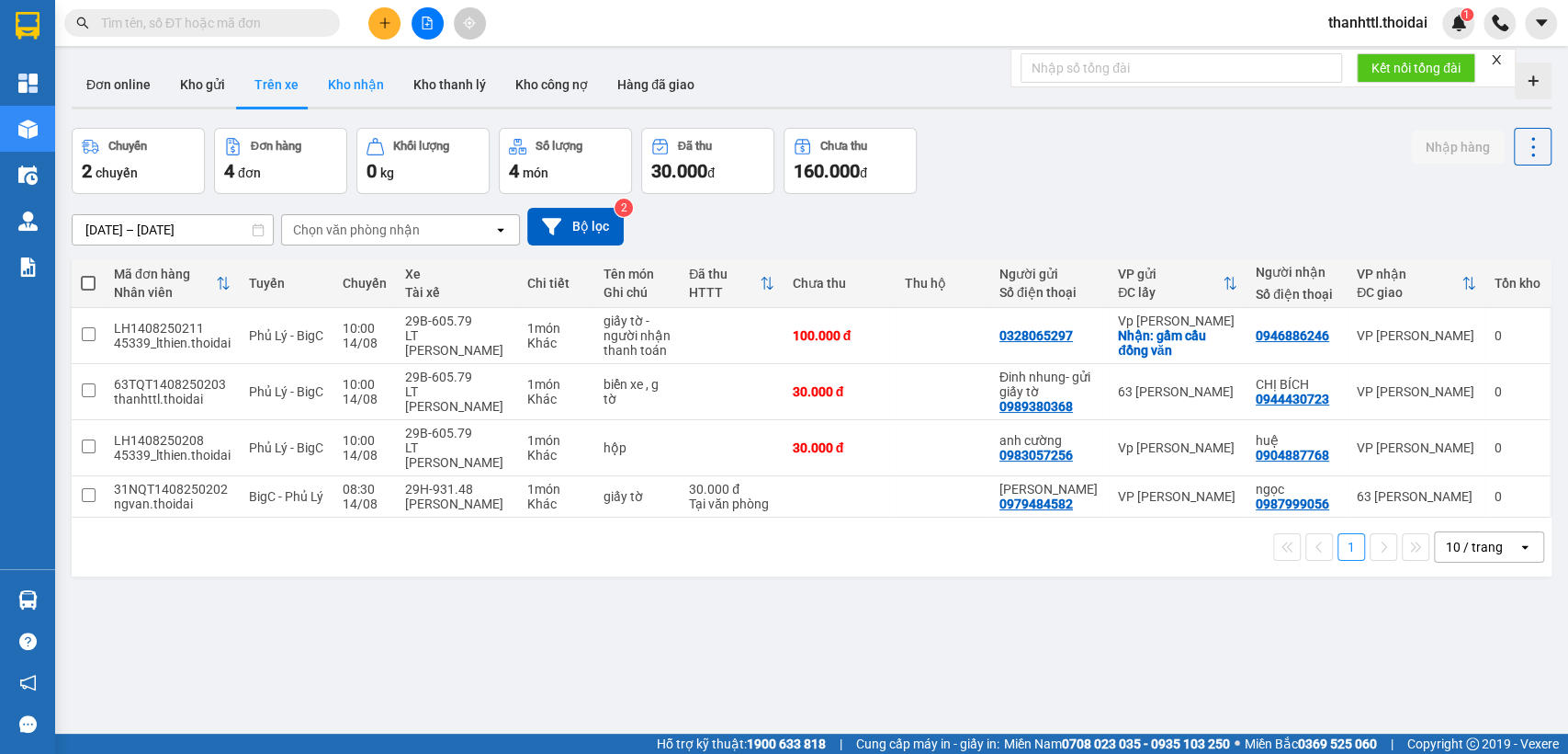
click at [370, 83] on button "Kho nhận" at bounding box center [355, 84] width 85 height 44
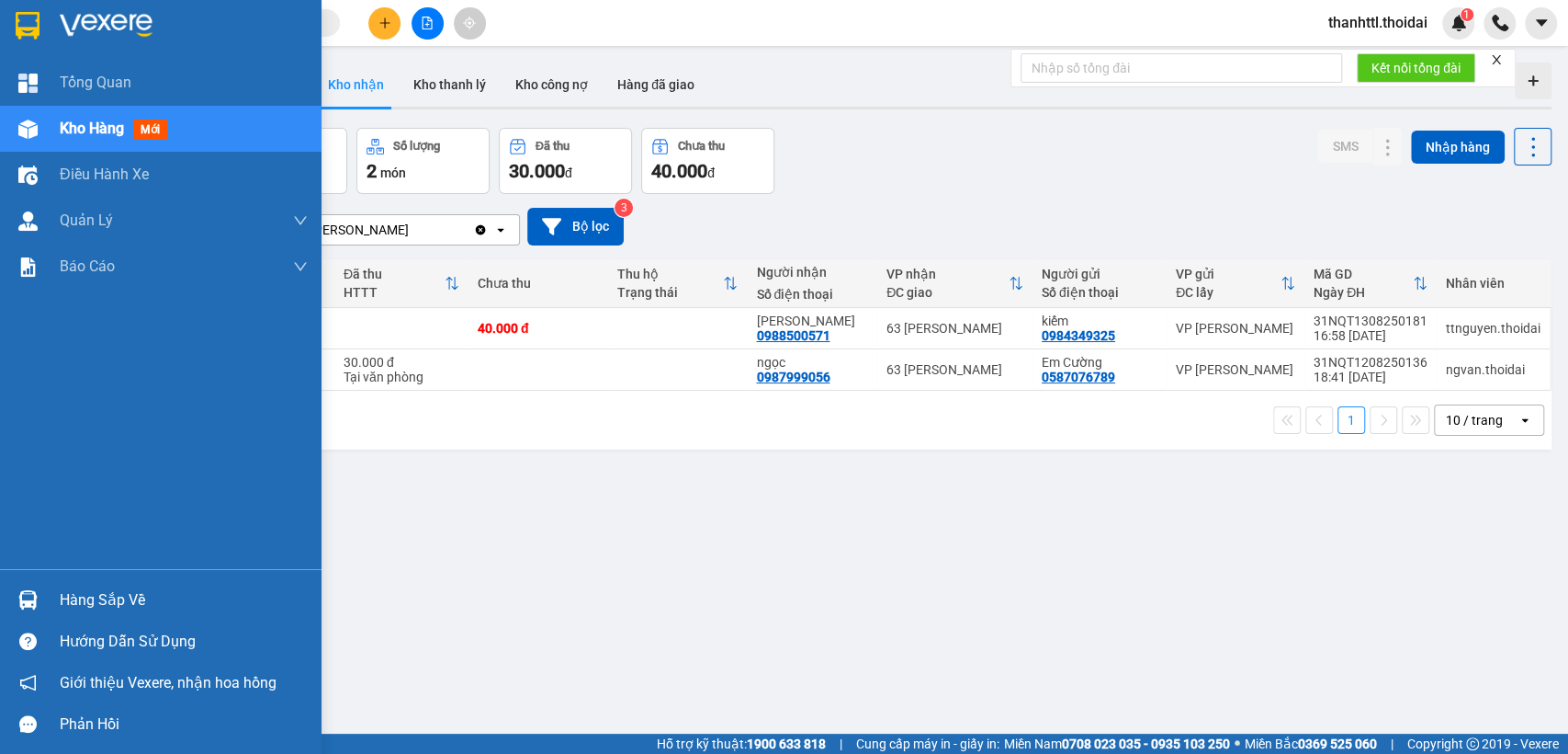
click at [86, 605] on div "Hàng sắp về" at bounding box center [184, 601] width 248 height 28
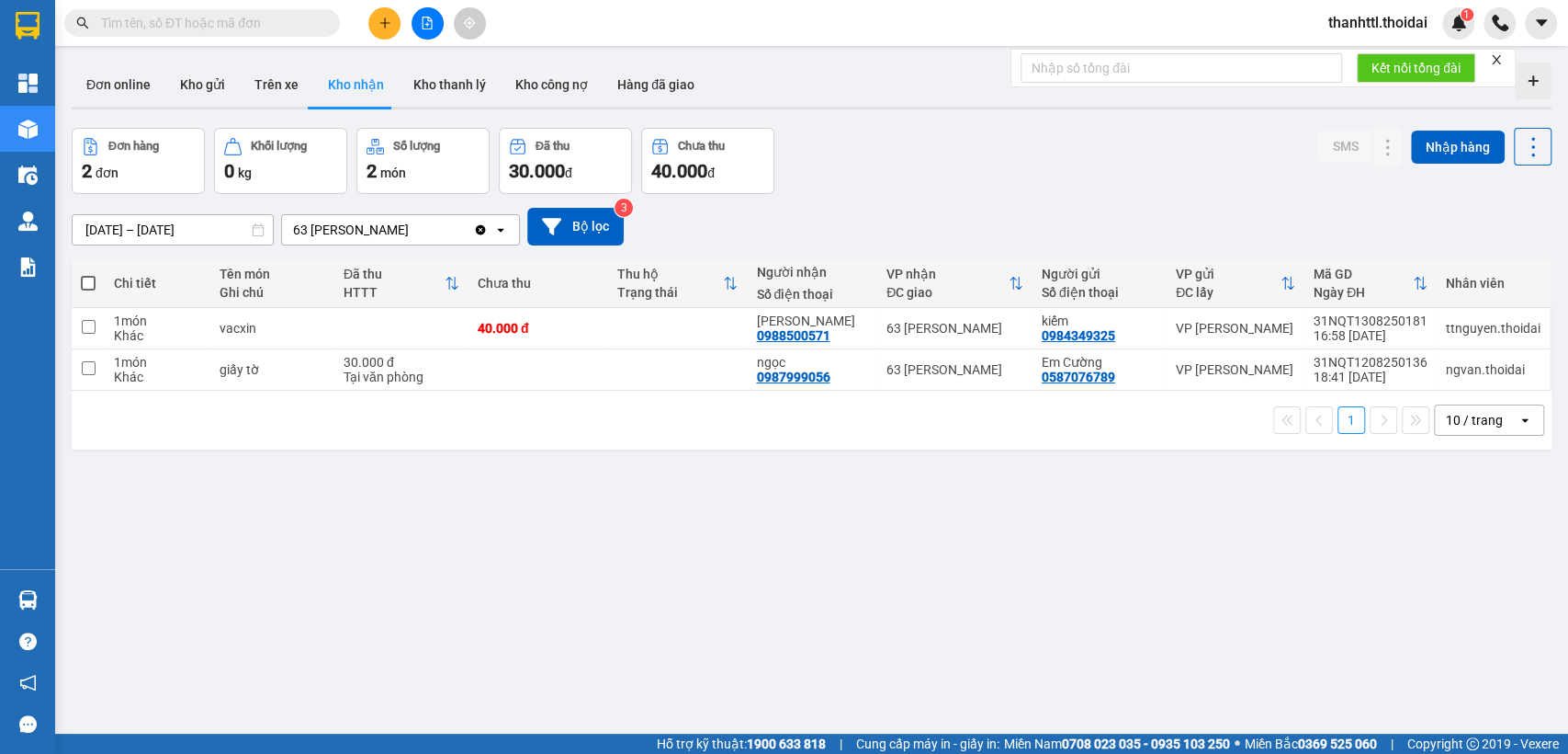
click at [870, 592] on section "Kết quả tìm kiếm ( 43 ) Bộ lọc Mã ĐH Trạng thái Món hàng Thu hộ Tổng cước Chưa …" at bounding box center [784, 377] width 1568 height 754
click at [661, 95] on button "Hàng đã giao" at bounding box center [656, 84] width 106 height 44
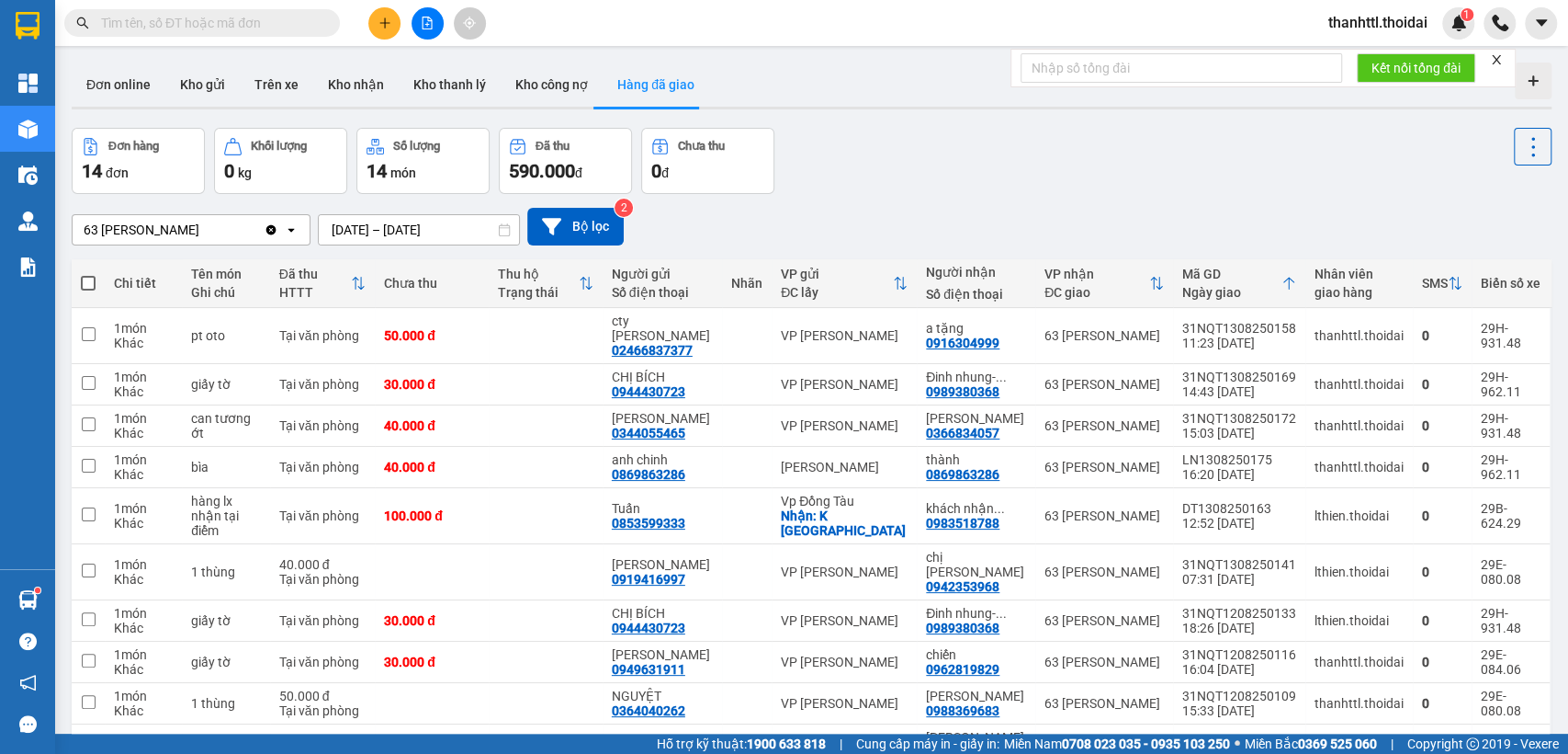
click at [57, 590] on main "ver 1.8.138 Đơn online Kho gửi Trên xe Kho nhận Kho thanh lý Kho công nợ Hàng đ…" at bounding box center [784, 366] width 1568 height 733
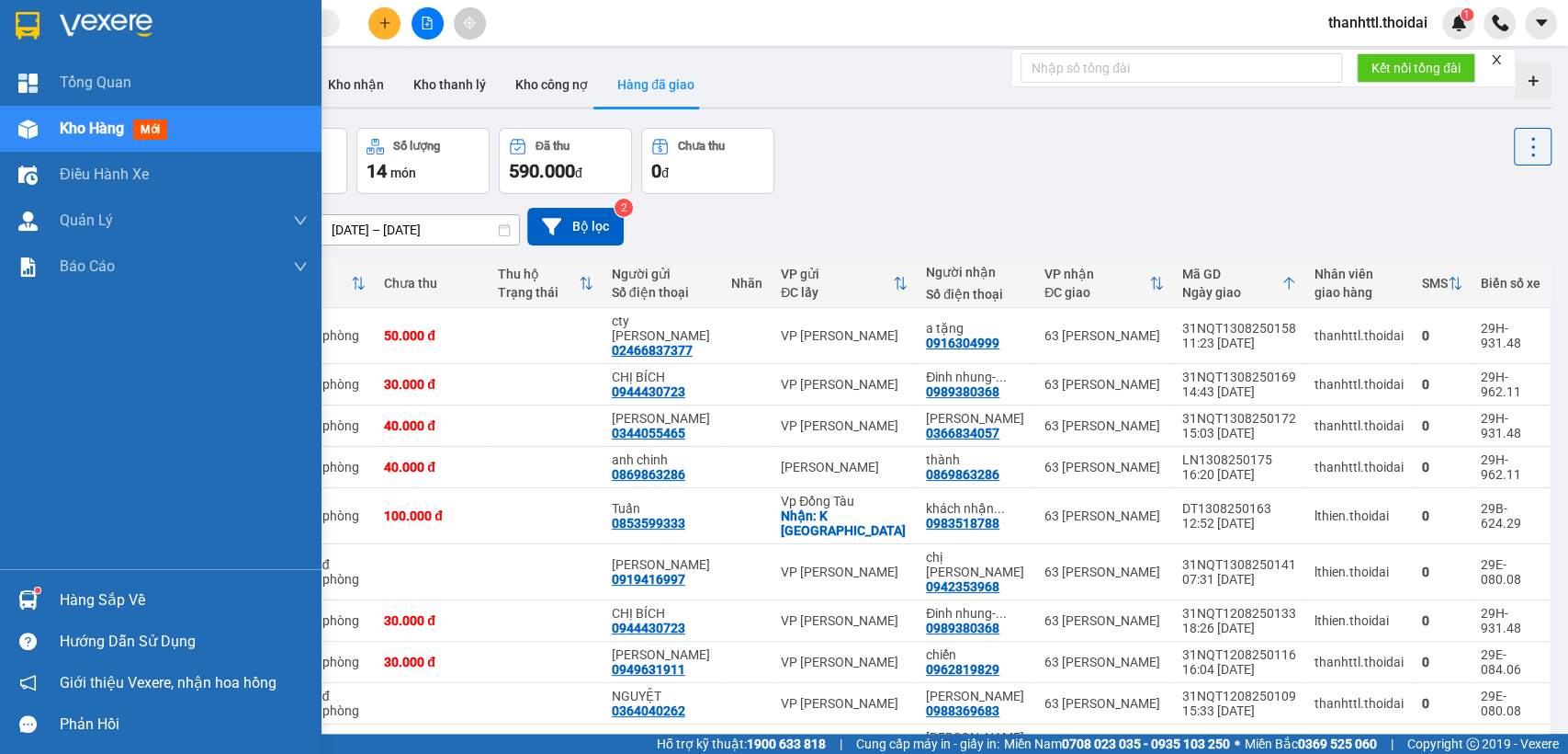
click at [29, 597] on img at bounding box center [28, 599] width 20 height 20
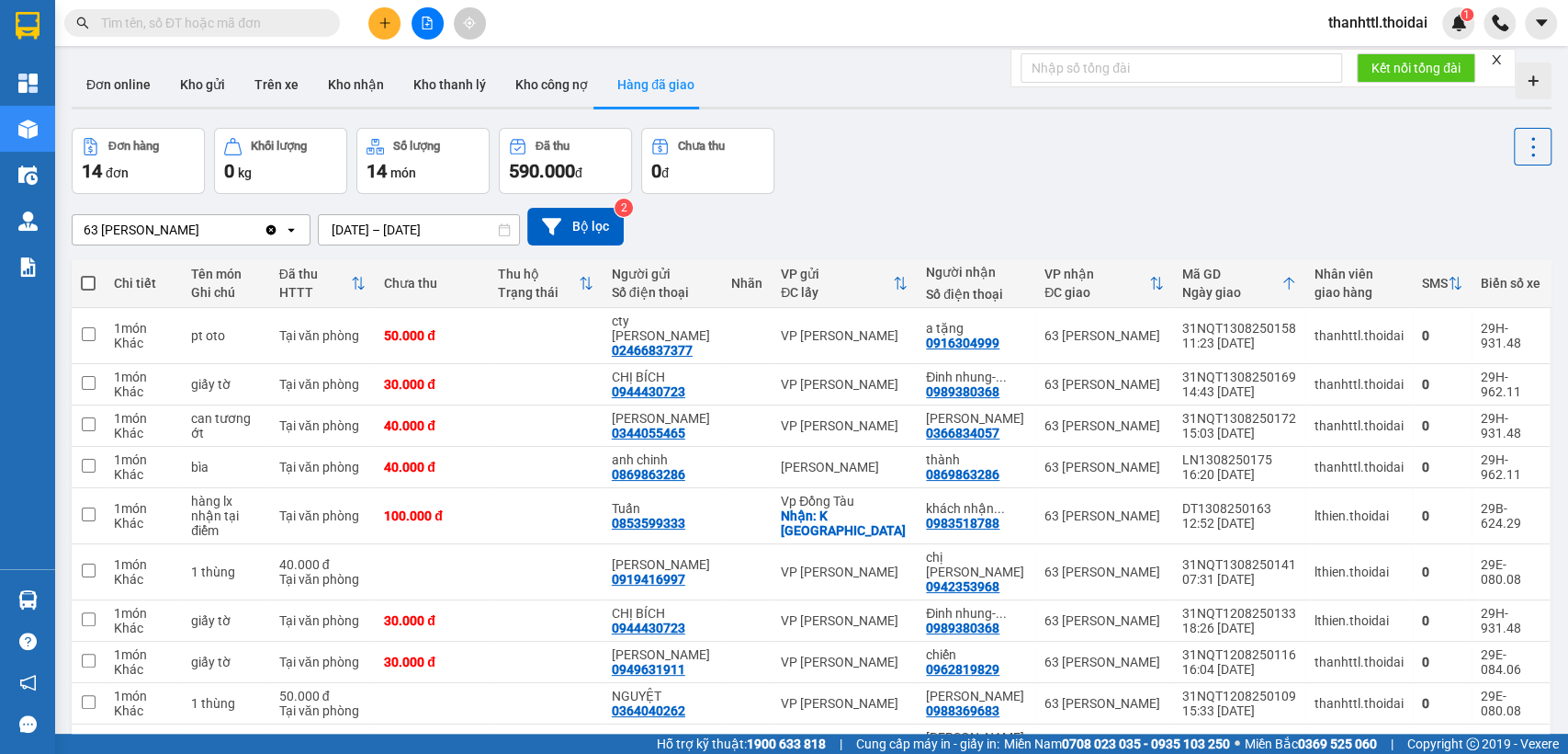
click at [927, 141] on section "Kết quả tìm kiếm ( 43 ) Bộ lọc Mã ĐH Trạng thái Món hàng Thu hộ Tổng cước Chưa …" at bounding box center [784, 377] width 1568 height 754
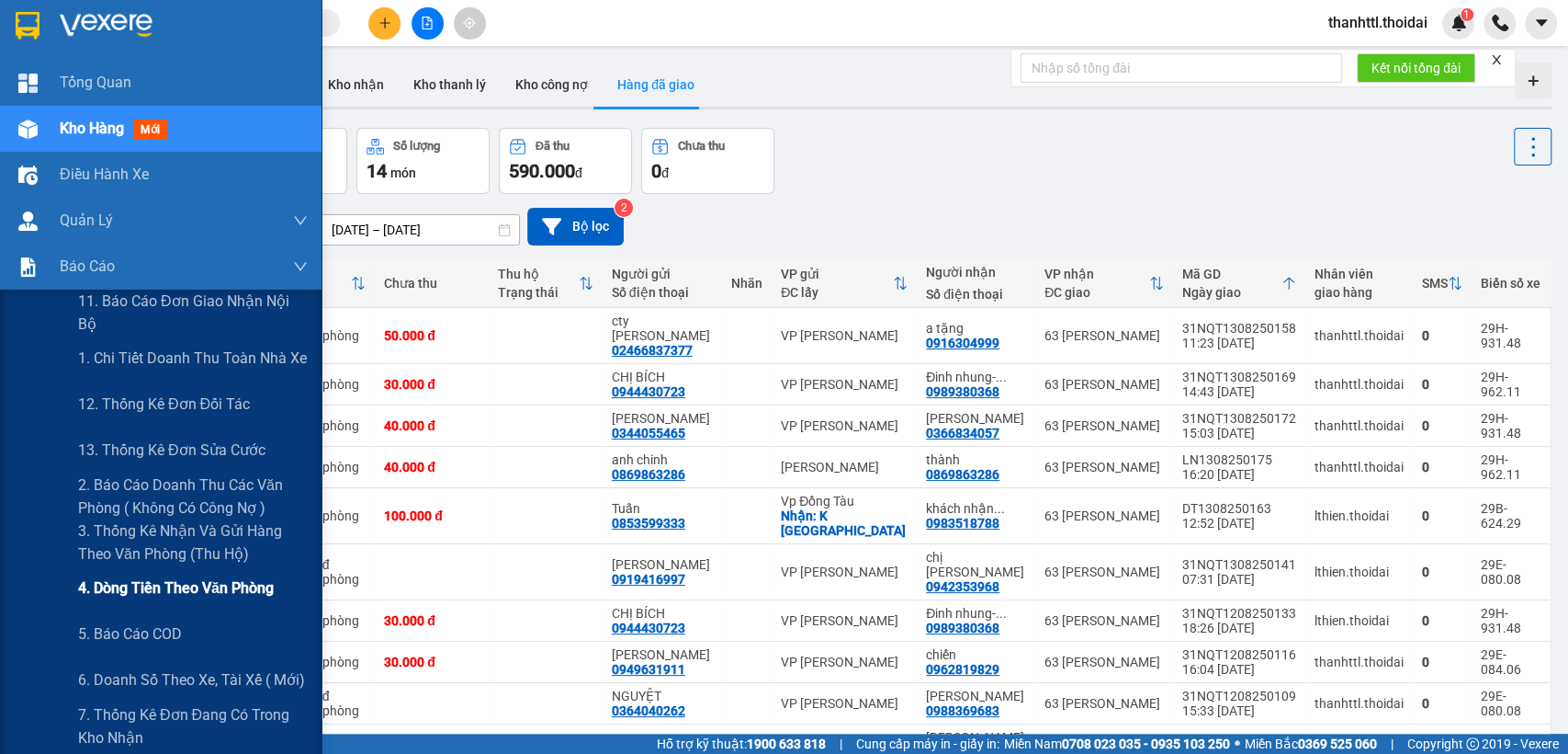
click at [156, 593] on span "4. Dòng tiền theo văn phòng" at bounding box center [177, 588] width 196 height 23
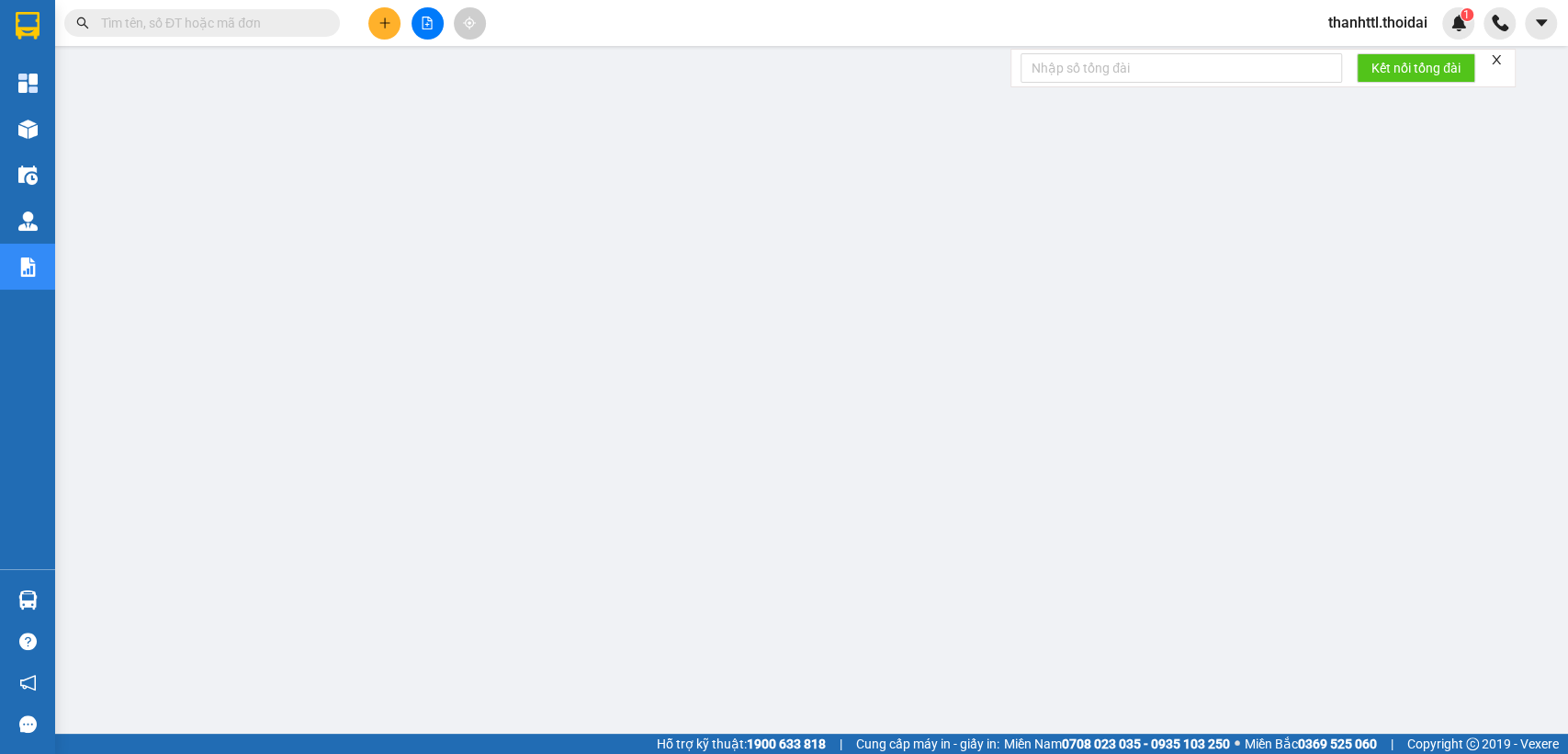
scroll to position [92, 0]
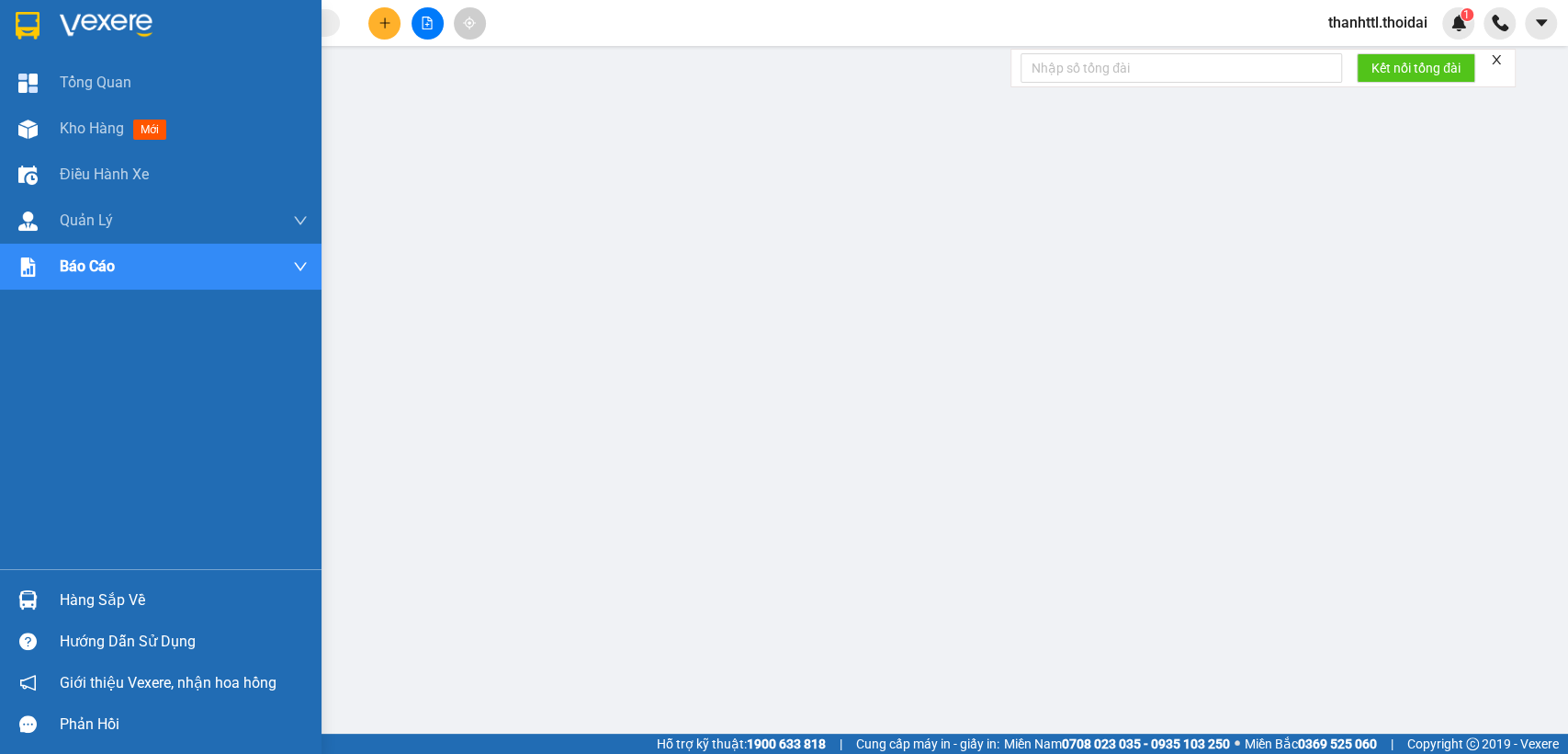
click at [55, 598] on div "Hàng sắp về" at bounding box center [161, 600] width 321 height 41
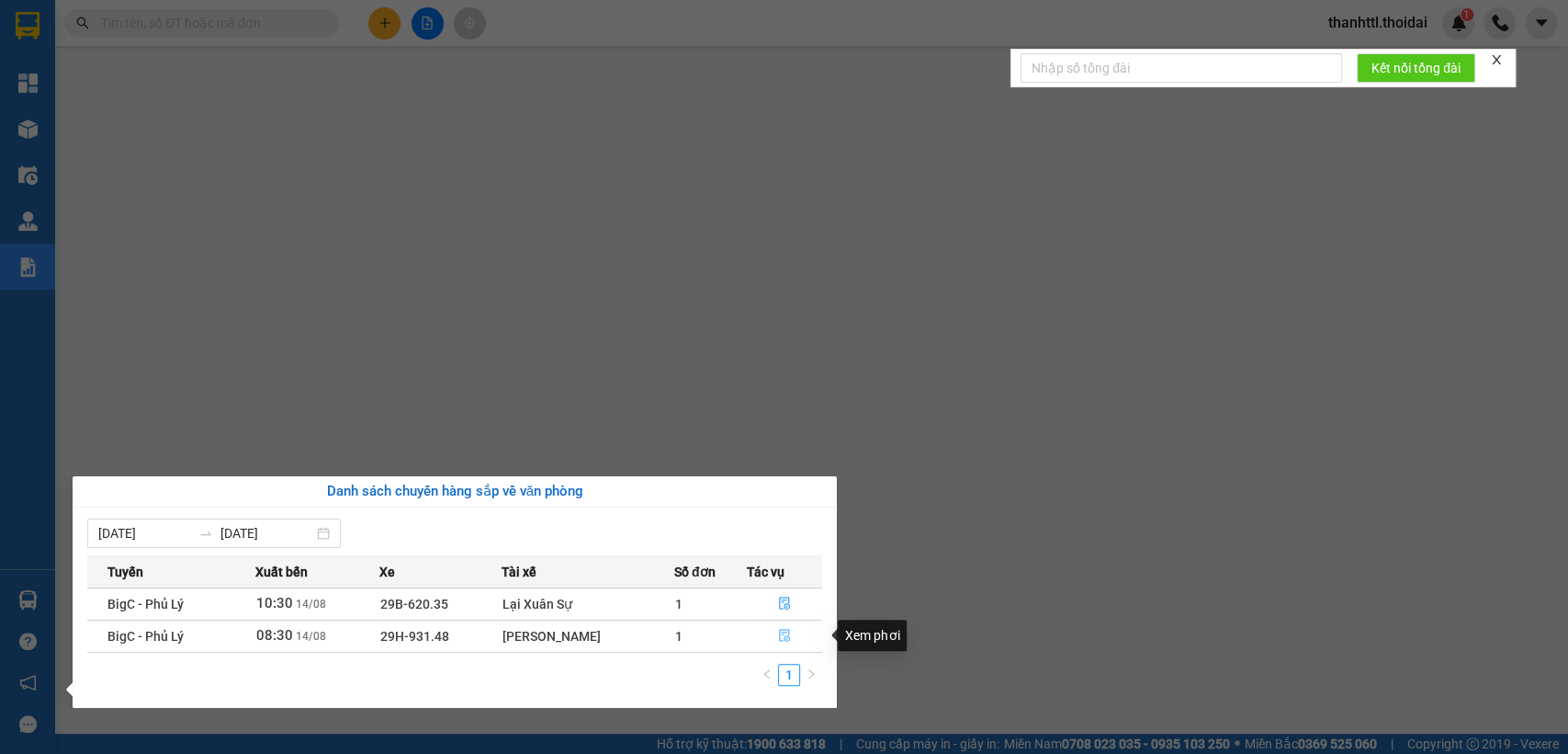
click at [779, 634] on icon "file-done" at bounding box center [784, 635] width 13 height 13
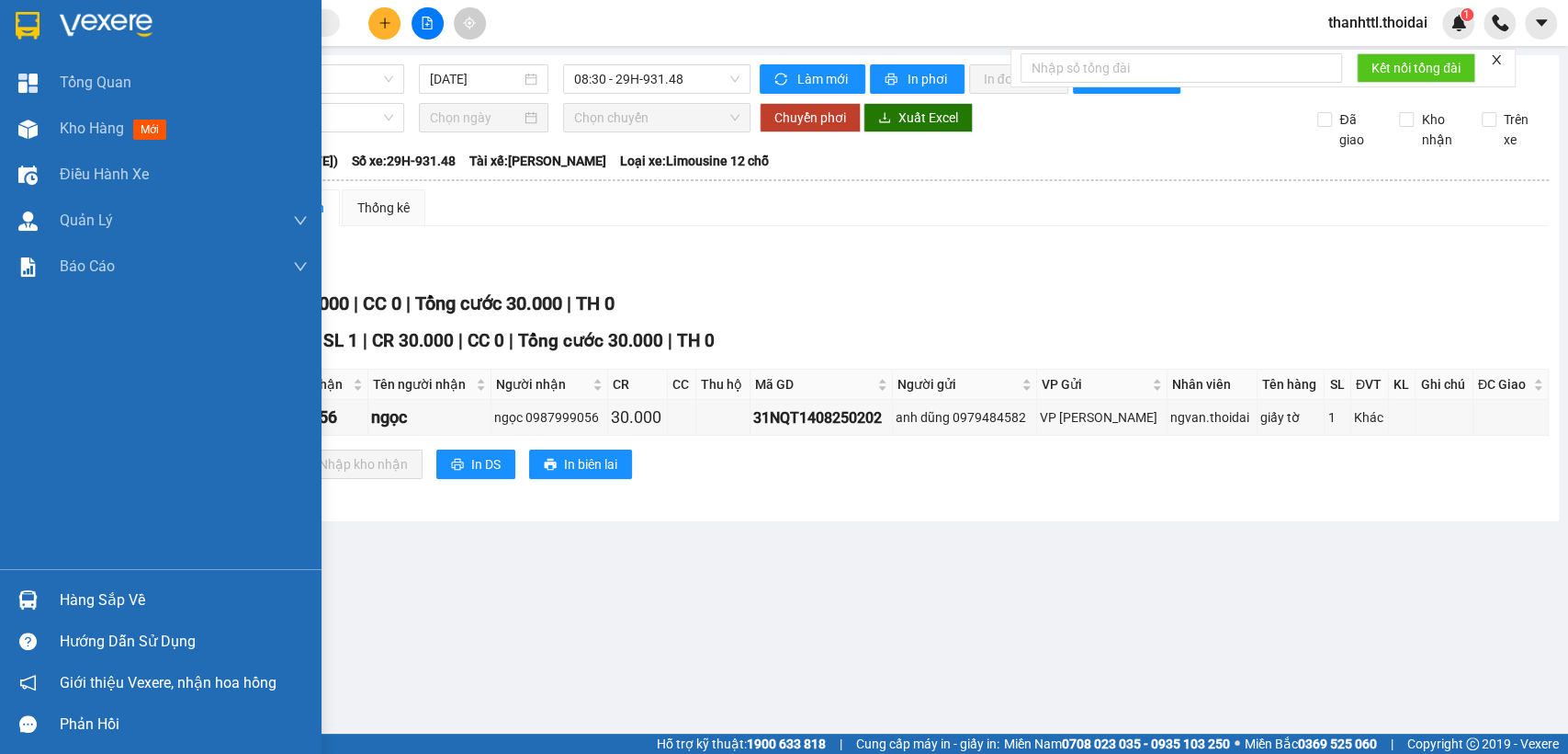
click at [87, 594] on div "Hàng sắp về" at bounding box center [184, 601] width 248 height 28
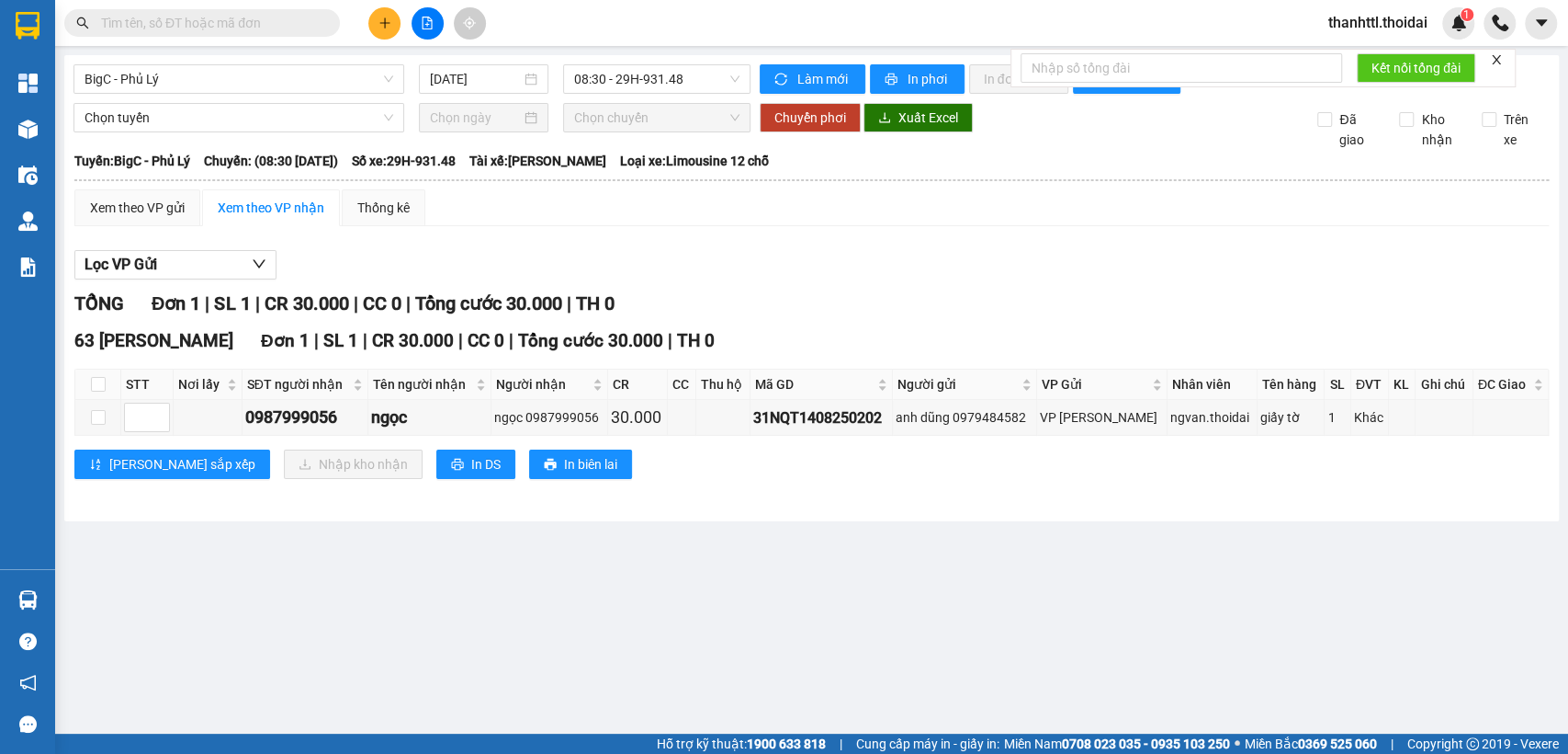
click at [965, 587] on section "Kết quả tìm kiếm ( 43 ) Bộ lọc Mã ĐH Trạng thái Món hàng Thu hộ Tổng cước Chưa …" at bounding box center [784, 377] width 1568 height 754
